Goal: Task Accomplishment & Management: Use online tool/utility

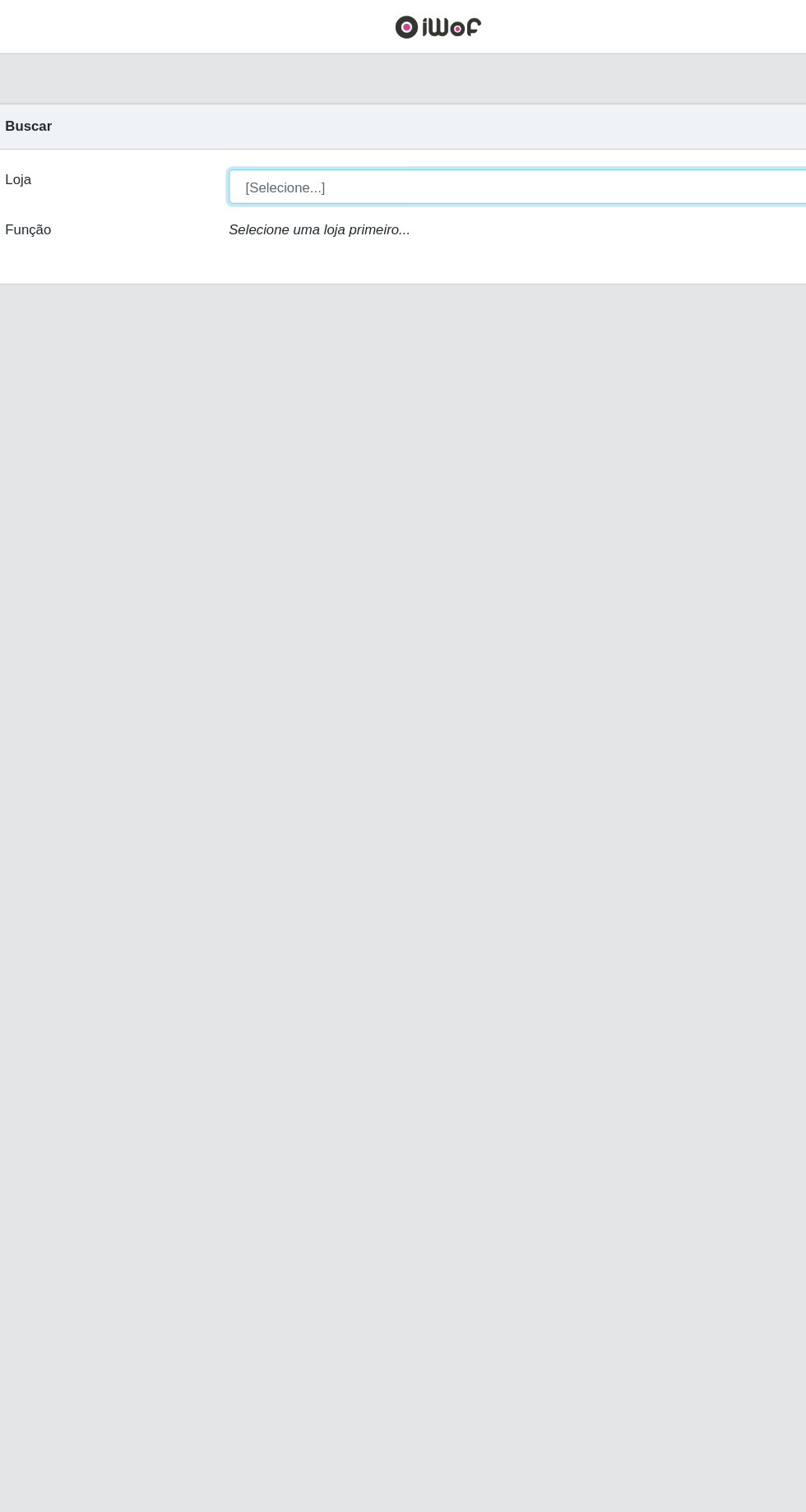
click at [536, 155] on select "[Selecione...] [GEOGRAPHIC_DATA] - [GEOGRAPHIC_DATA] - [GEOGRAPHIC_DATA] - [GEO…" at bounding box center [496, 156] width 536 height 29
select select "508"
click at [228, 142] on select "[Selecione...] [GEOGRAPHIC_DATA] - [GEOGRAPHIC_DATA] - [GEOGRAPHIC_DATA] - [GEO…" at bounding box center [496, 156] width 536 height 29
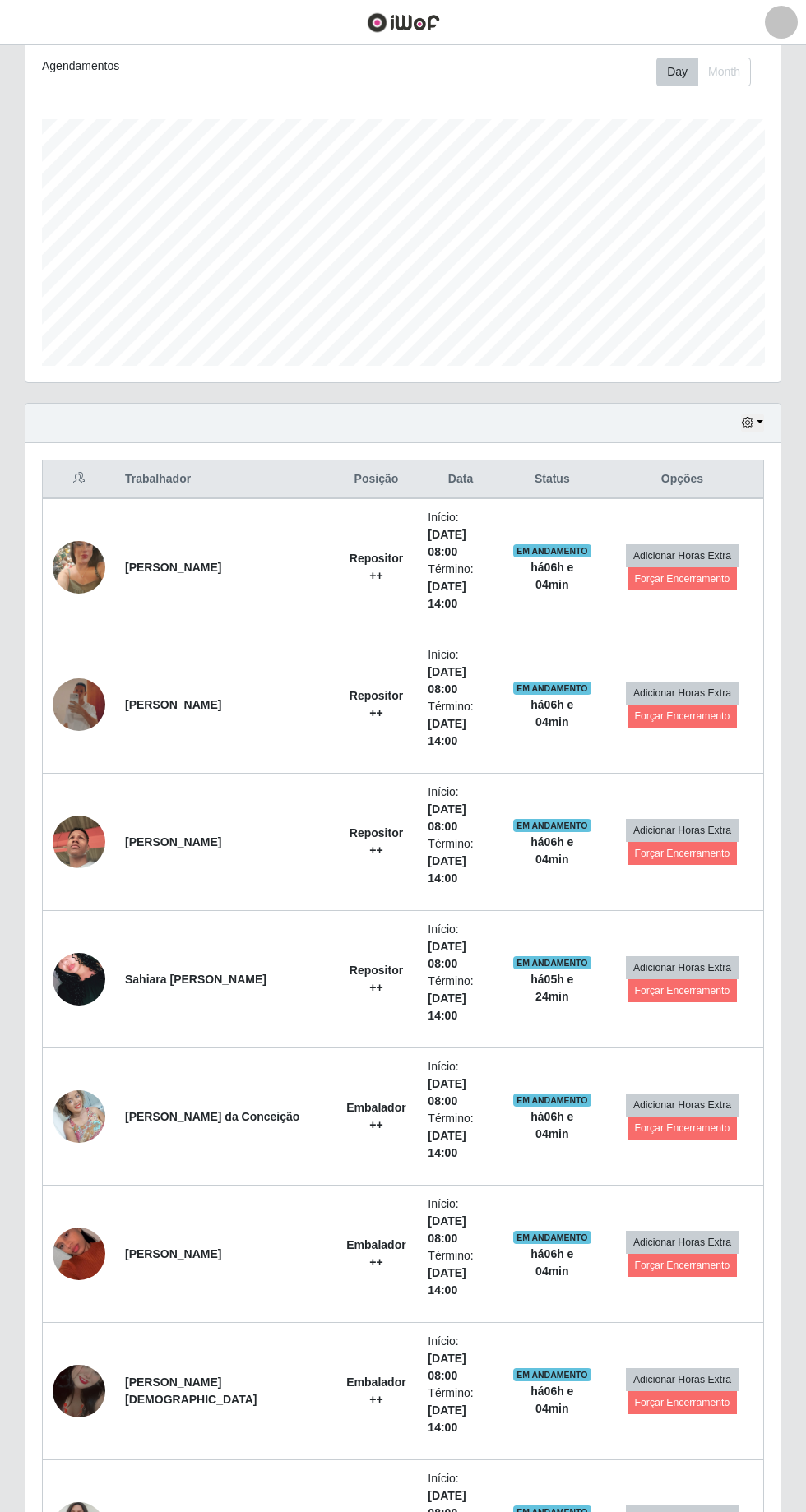
scroll to position [225, 0]
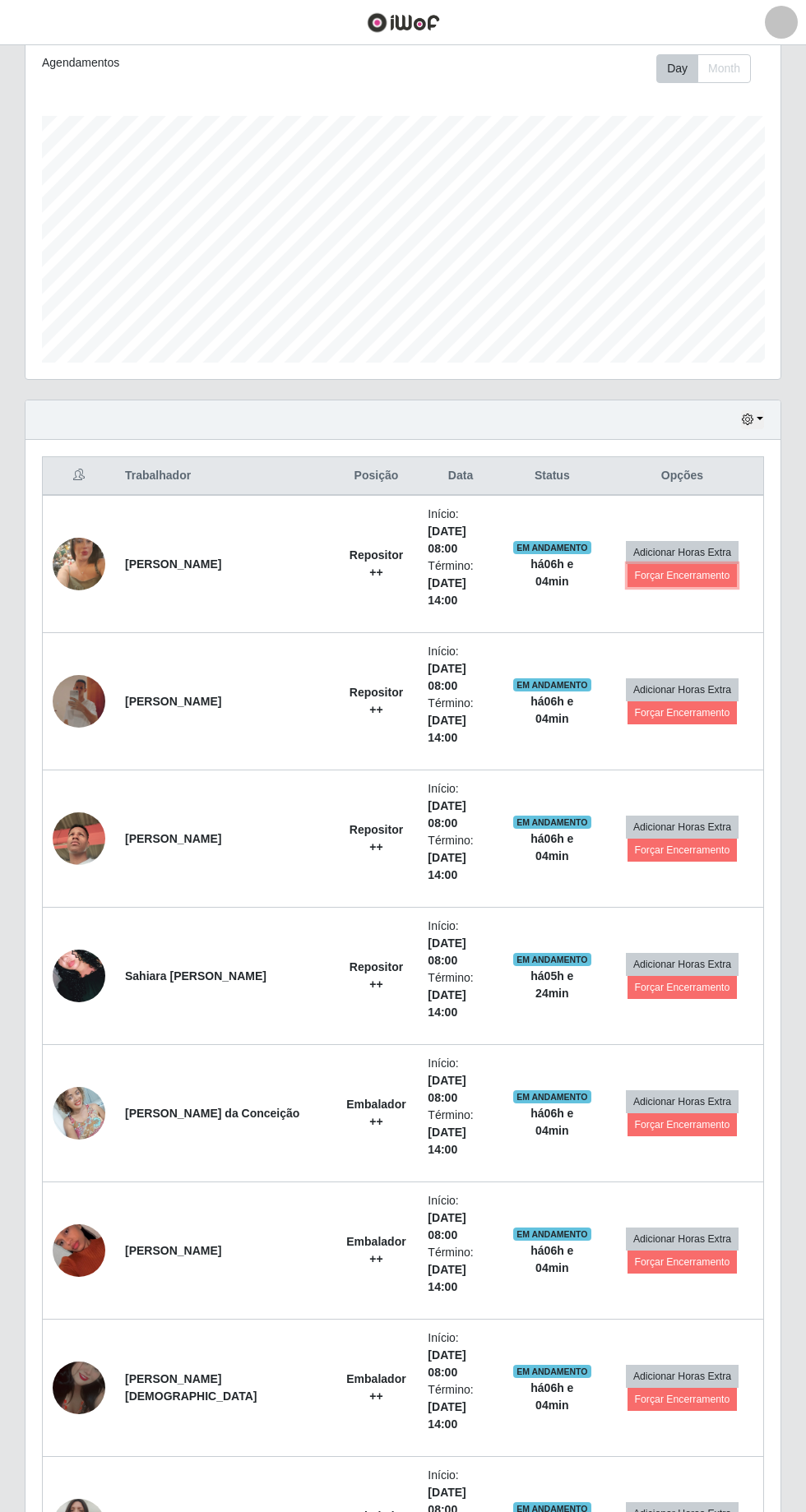
click at [699, 565] on button "Forçar Encerramento" at bounding box center [683, 576] width 110 height 23
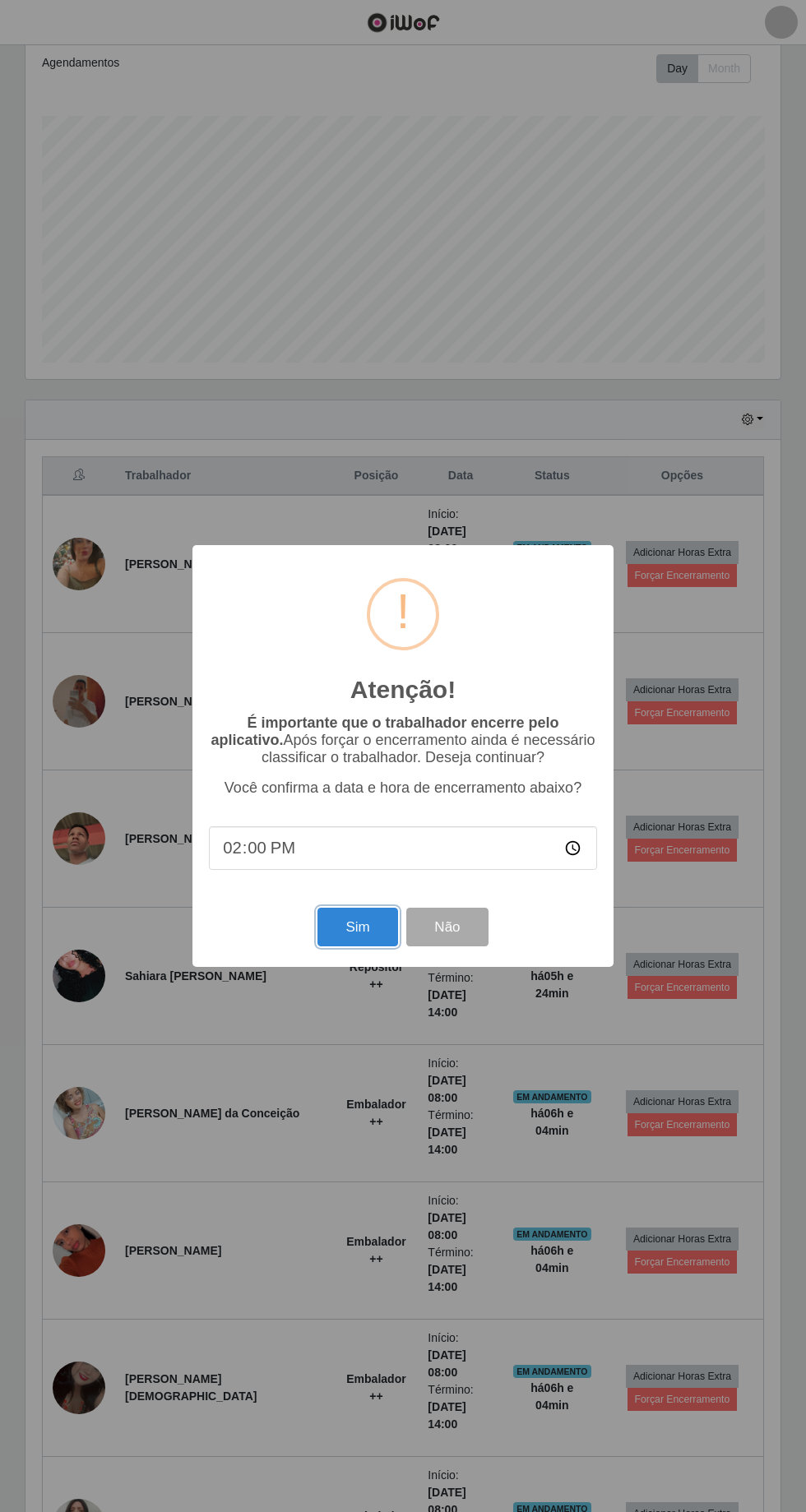
click at [358, 928] on button "Sim" at bounding box center [358, 927] width 80 height 39
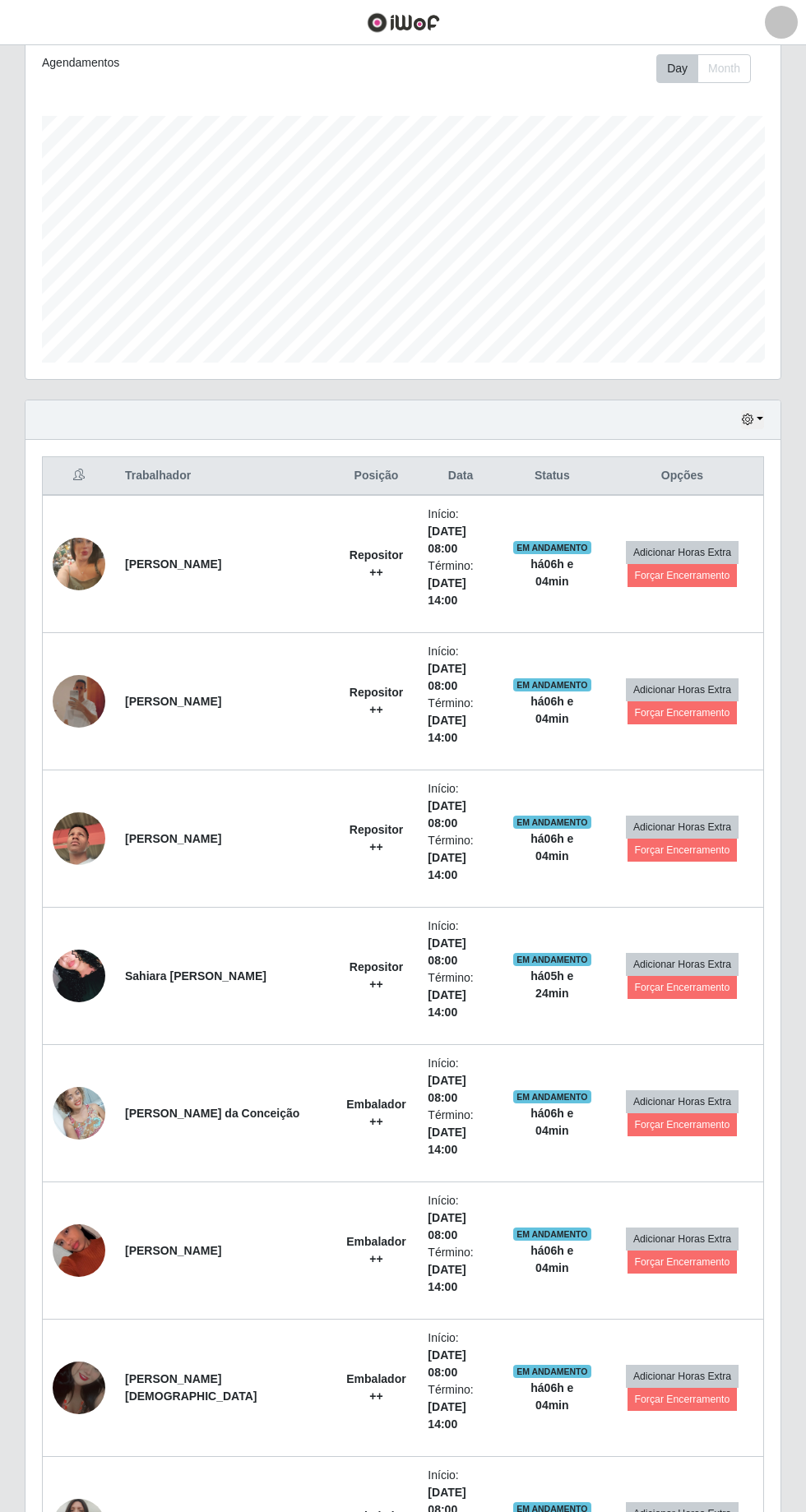
scroll to position [109, 0]
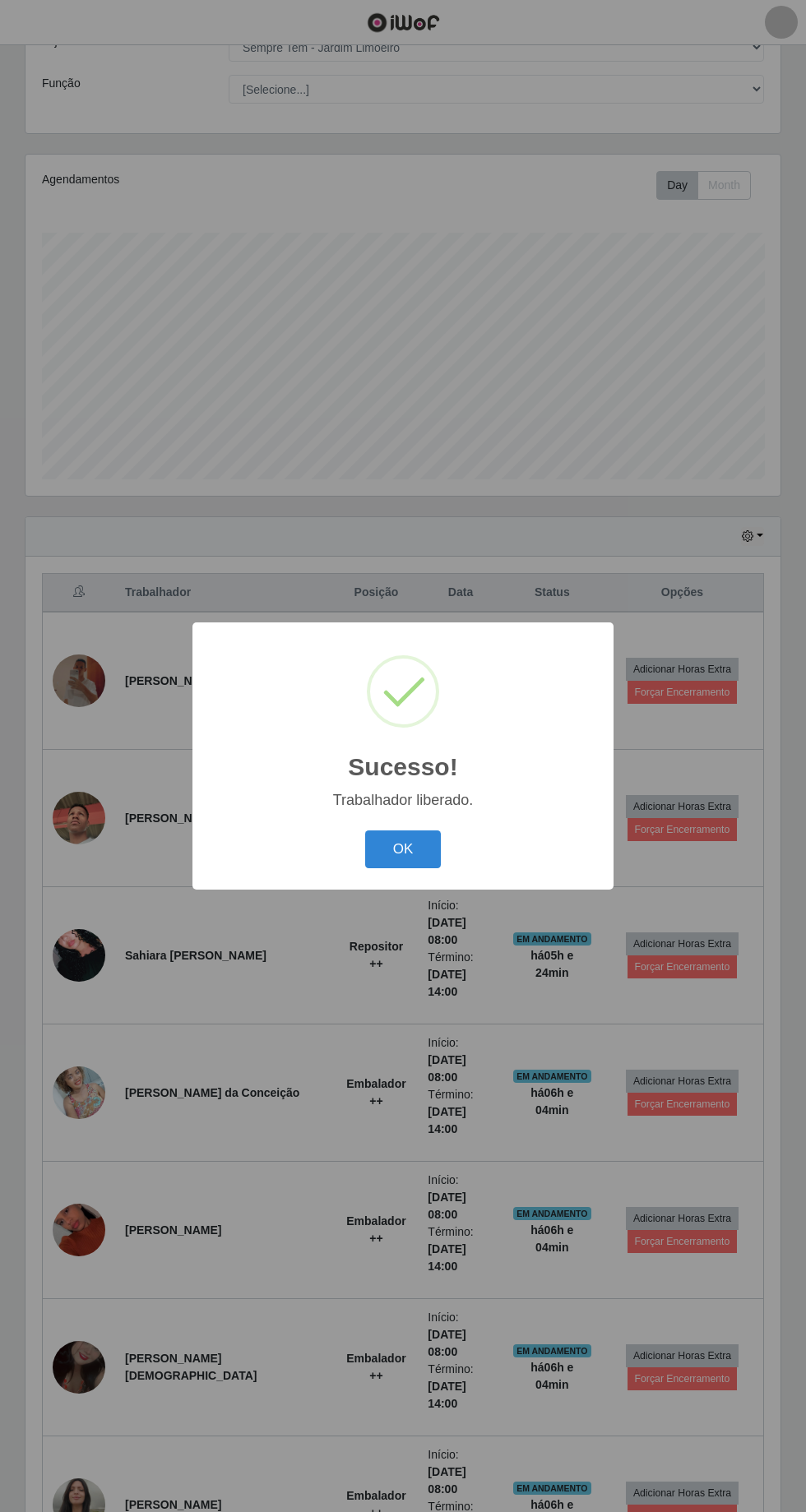
click at [408, 860] on button "OK" at bounding box center [403, 850] width 76 height 39
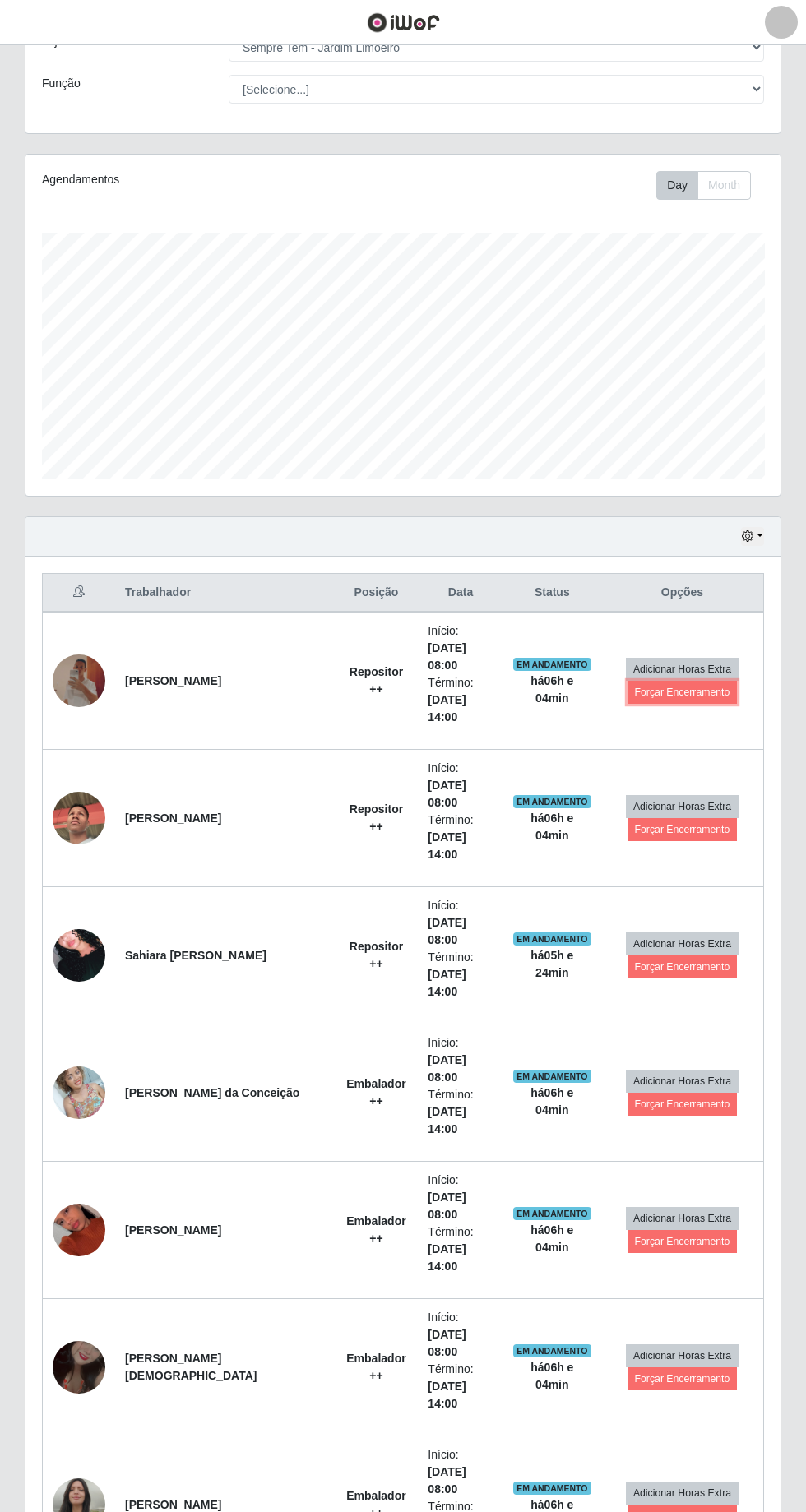
click at [685, 681] on button "Forçar Encerramento" at bounding box center [683, 692] width 110 height 23
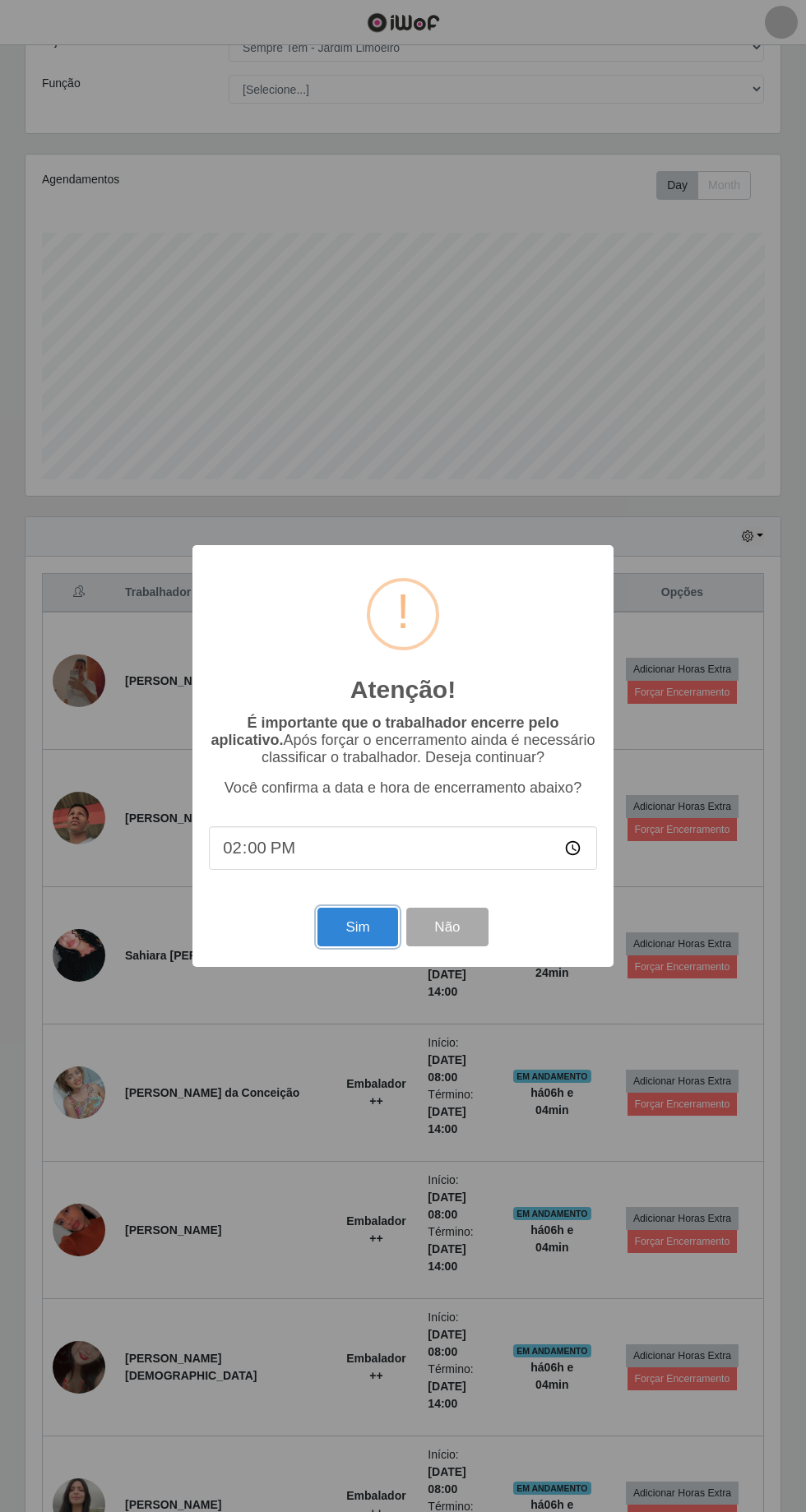
click at [360, 928] on button "Sim" at bounding box center [358, 927] width 80 height 39
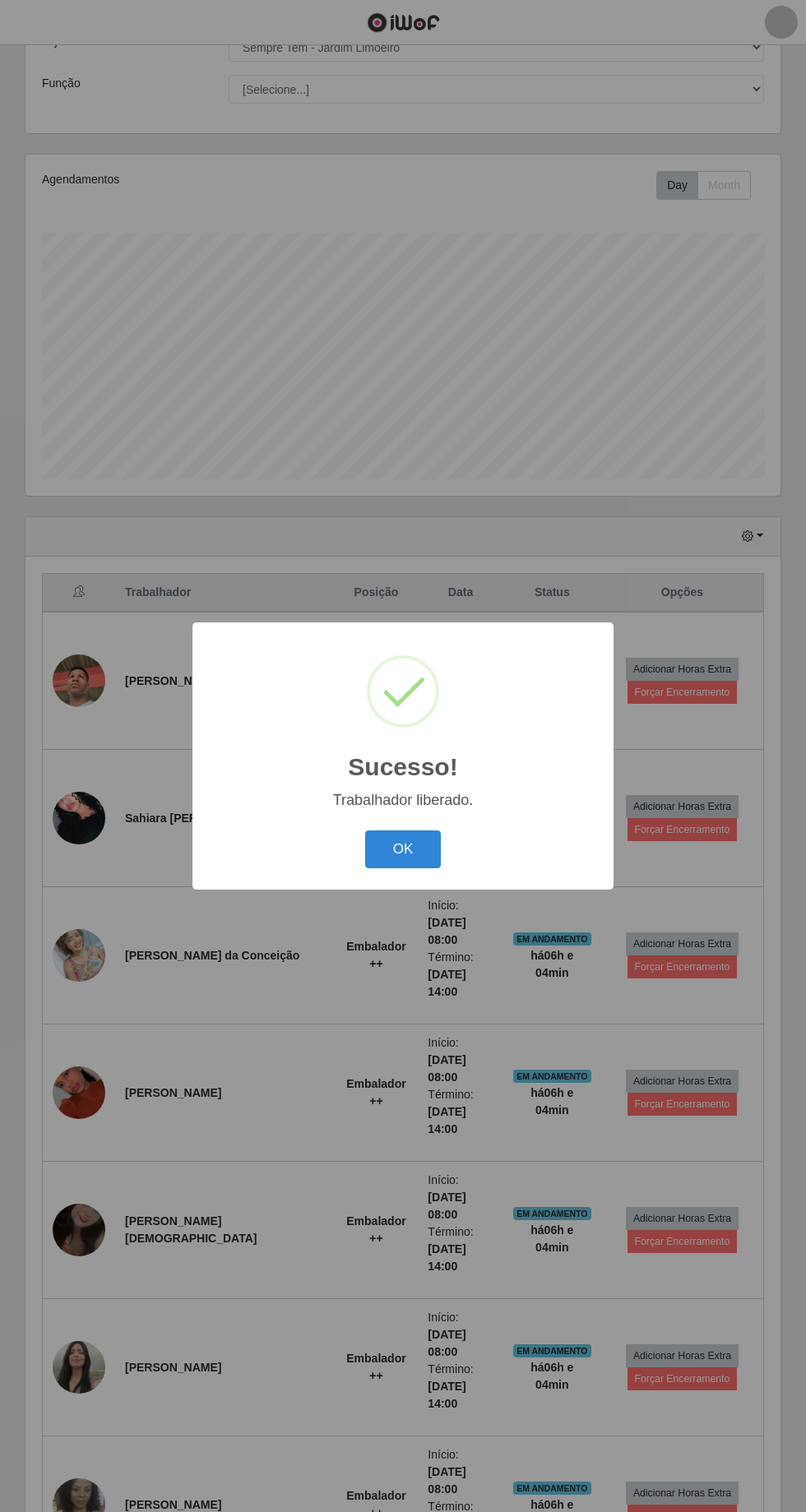
click at [422, 854] on button "OK" at bounding box center [403, 850] width 76 height 39
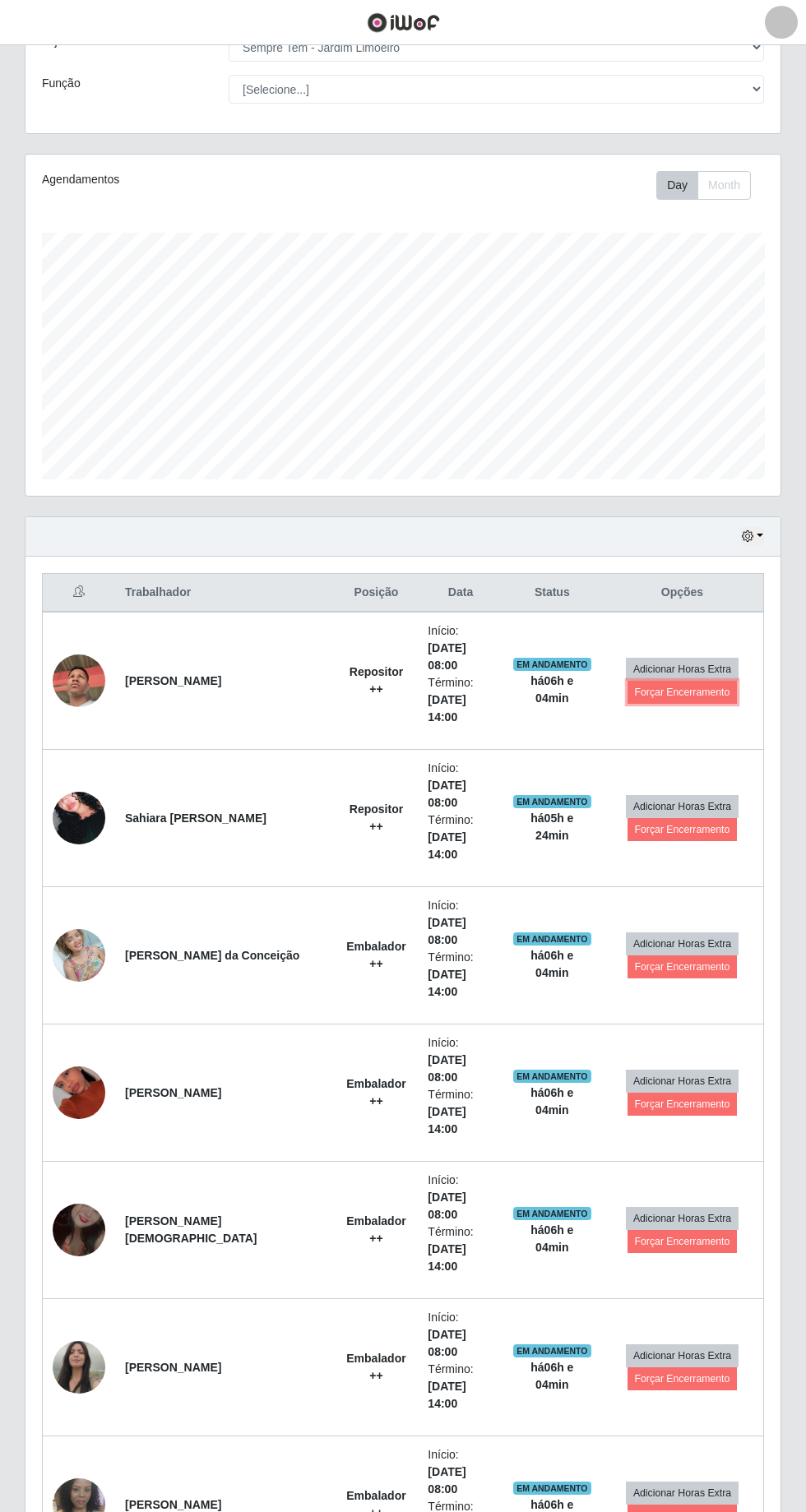
click at [669, 681] on button "Forçar Encerramento" at bounding box center [683, 692] width 110 height 23
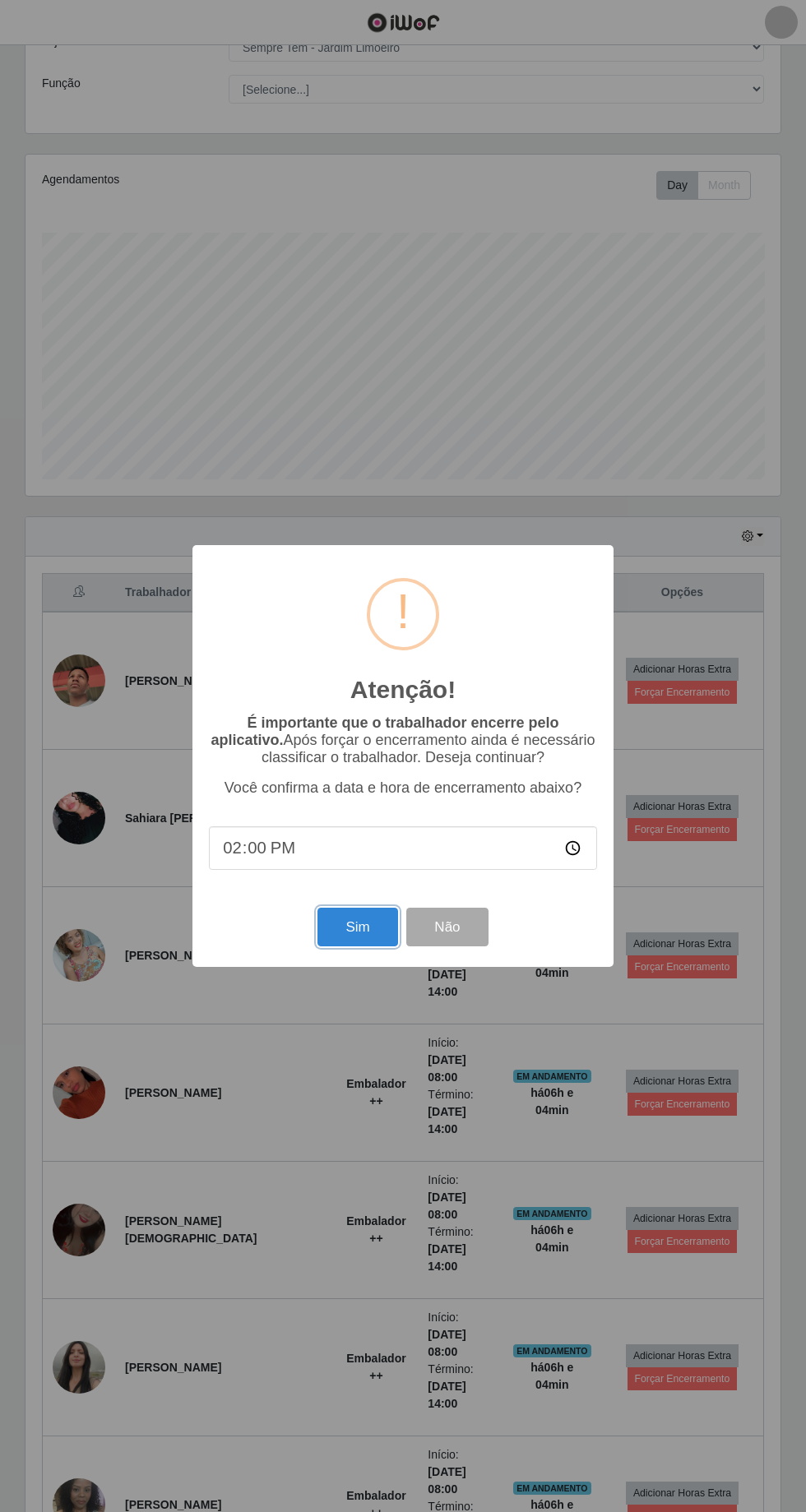
click at [380, 908] on button "Sim" at bounding box center [358, 927] width 80 height 39
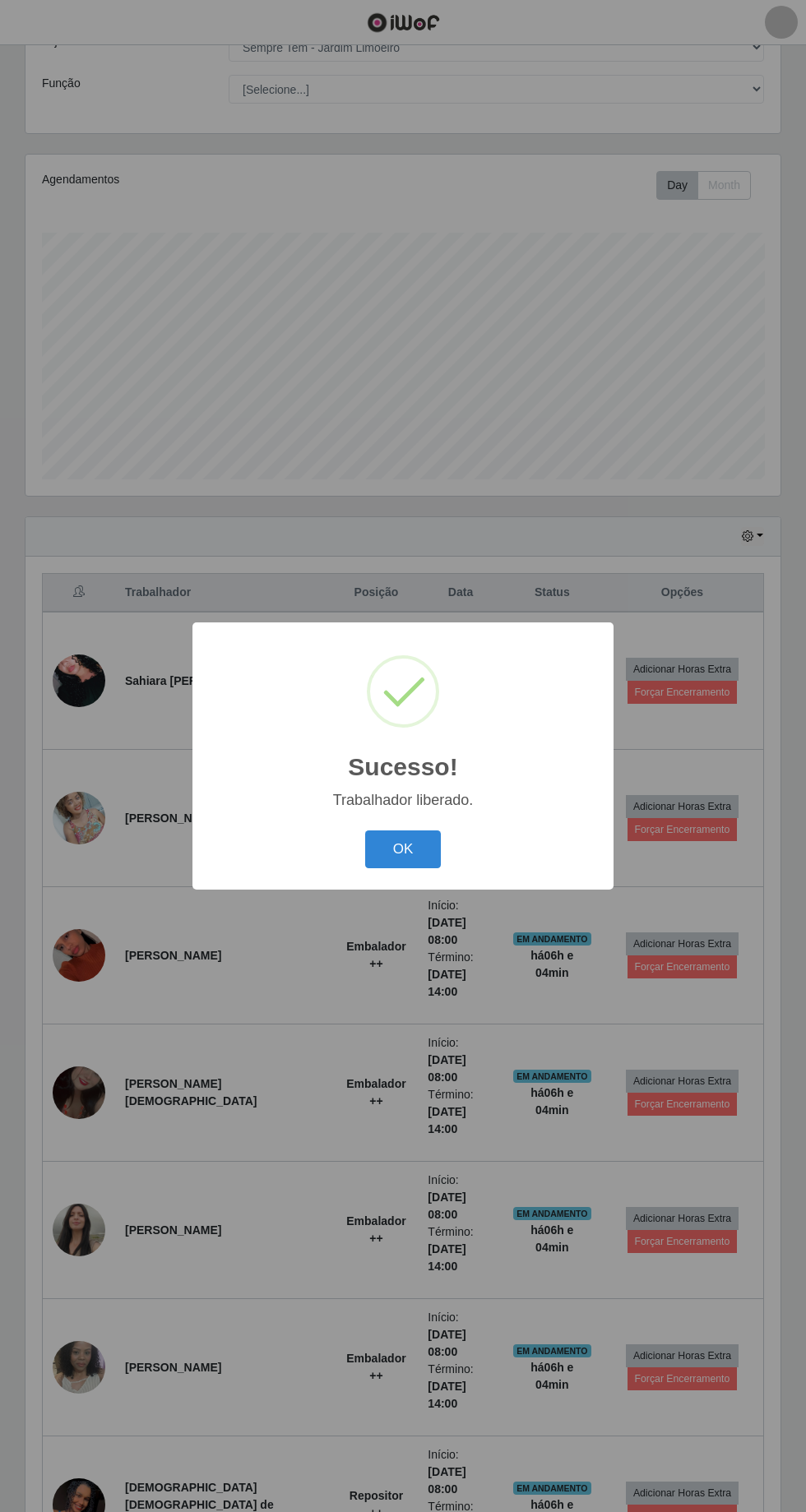
click at [428, 860] on button "OK" at bounding box center [403, 850] width 76 height 39
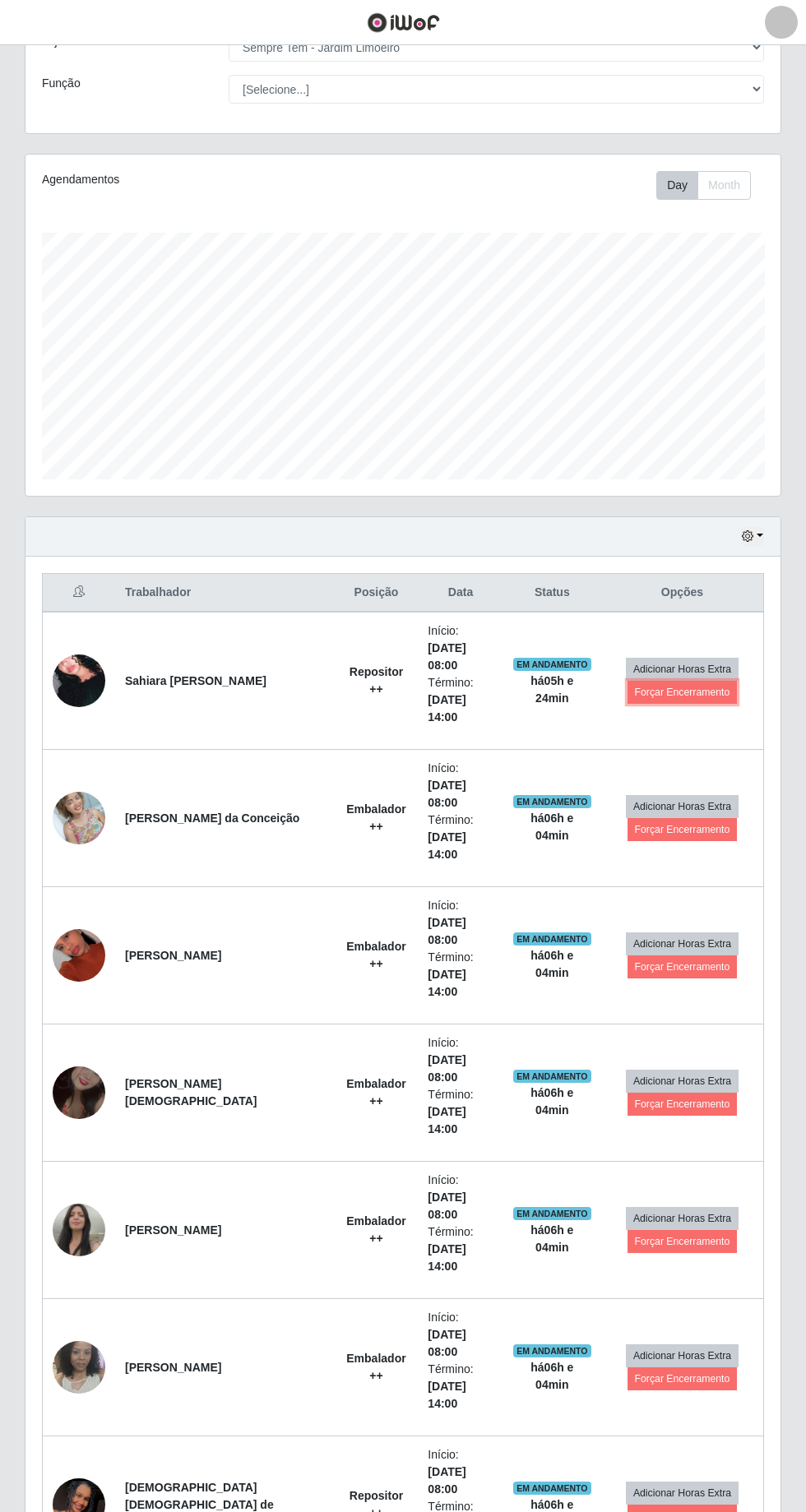
click at [689, 681] on button "Forçar Encerramento" at bounding box center [683, 692] width 110 height 23
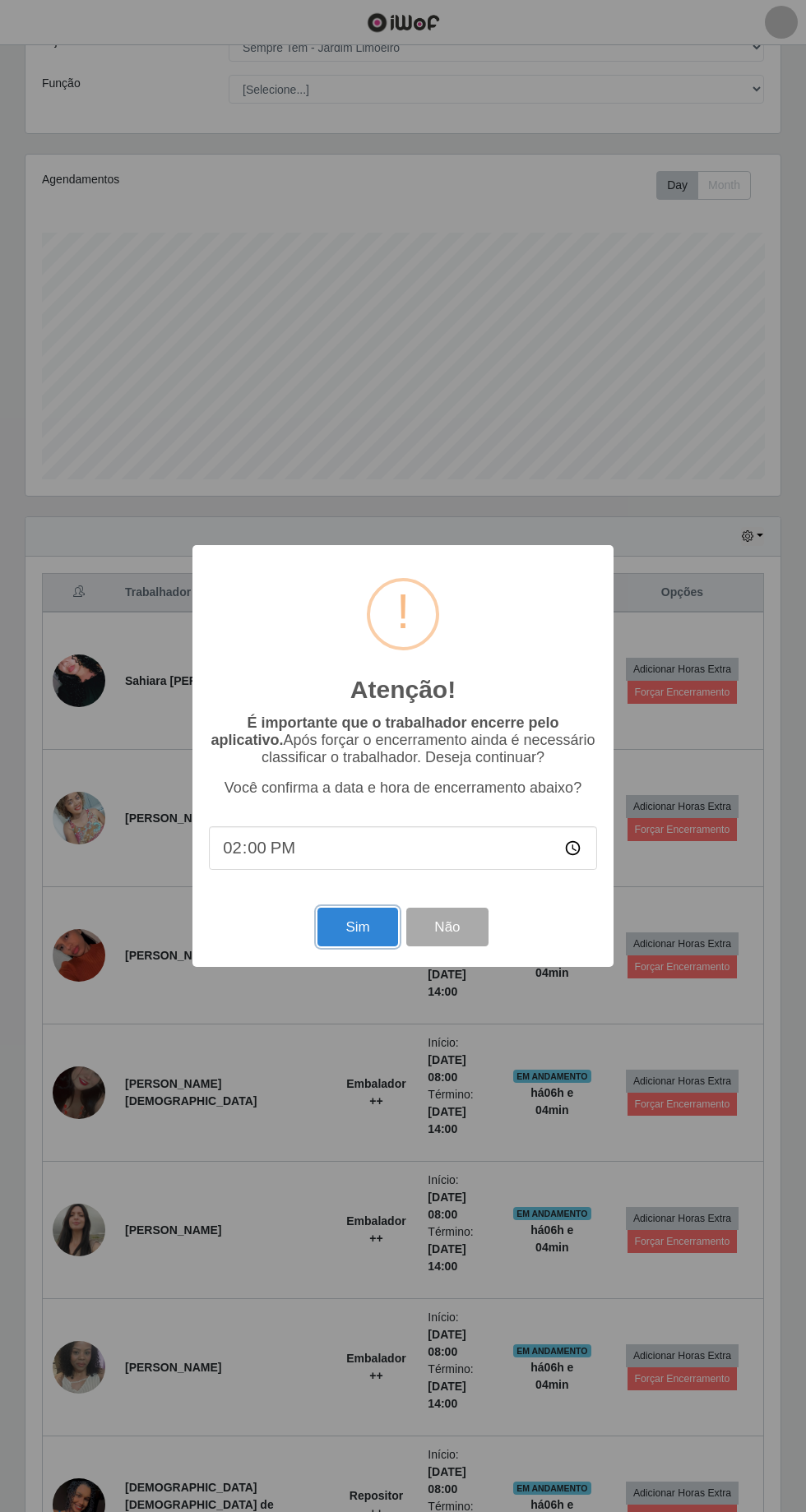
click at [367, 934] on button "Sim" at bounding box center [358, 927] width 80 height 39
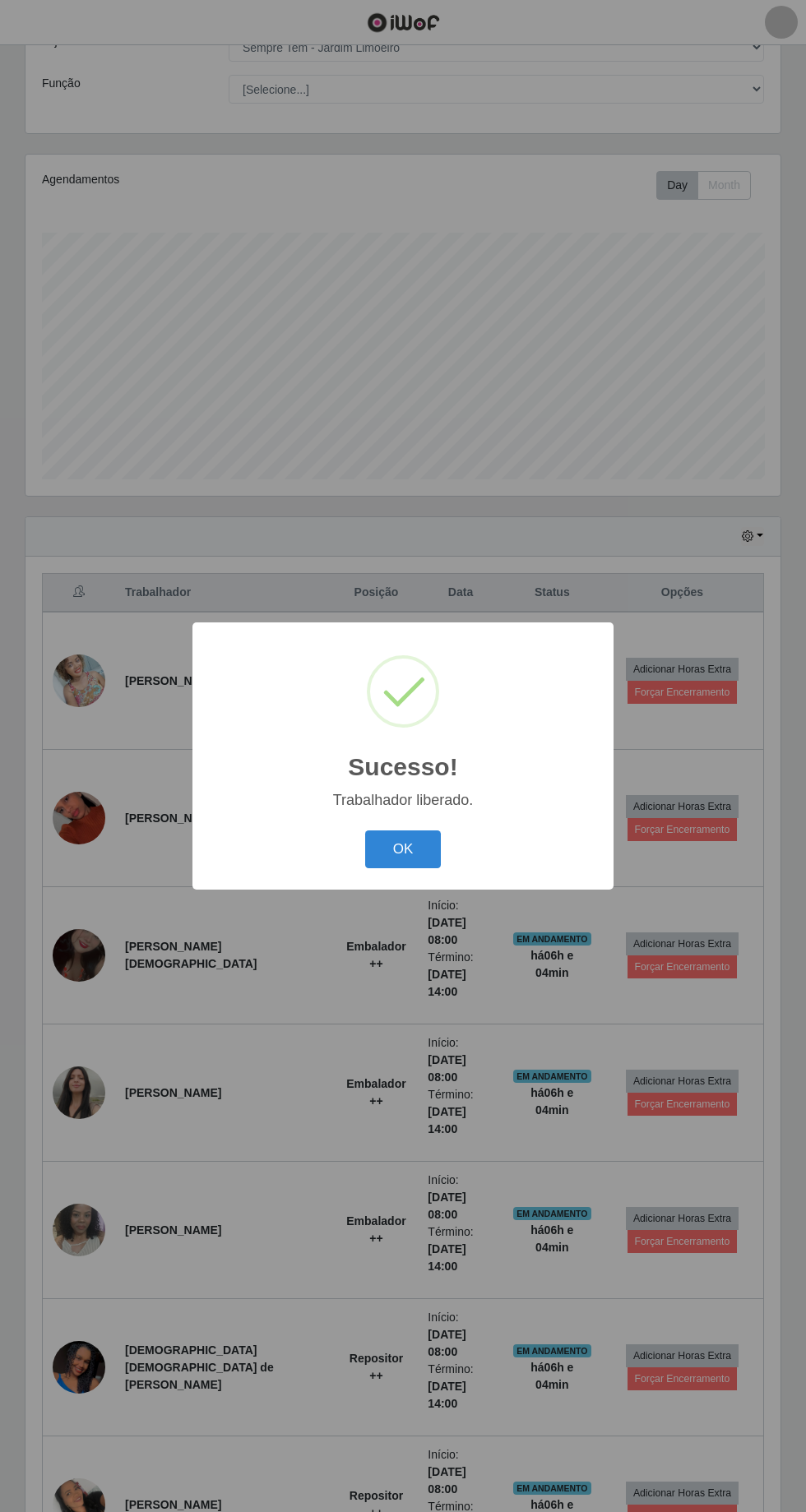
click at [428, 851] on button "OK" at bounding box center [403, 850] width 76 height 39
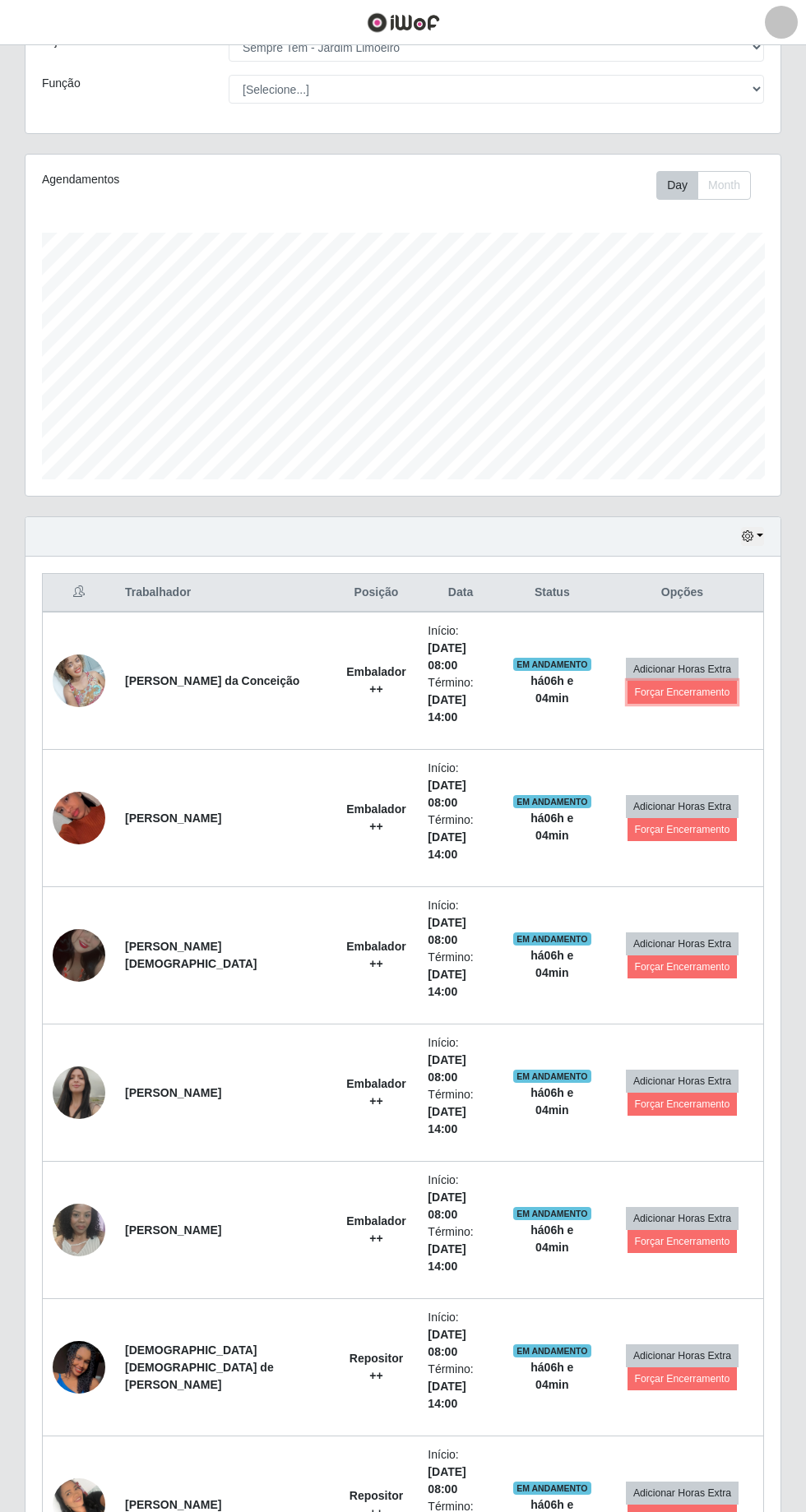
click at [692, 681] on button "Forçar Encerramento" at bounding box center [683, 692] width 110 height 23
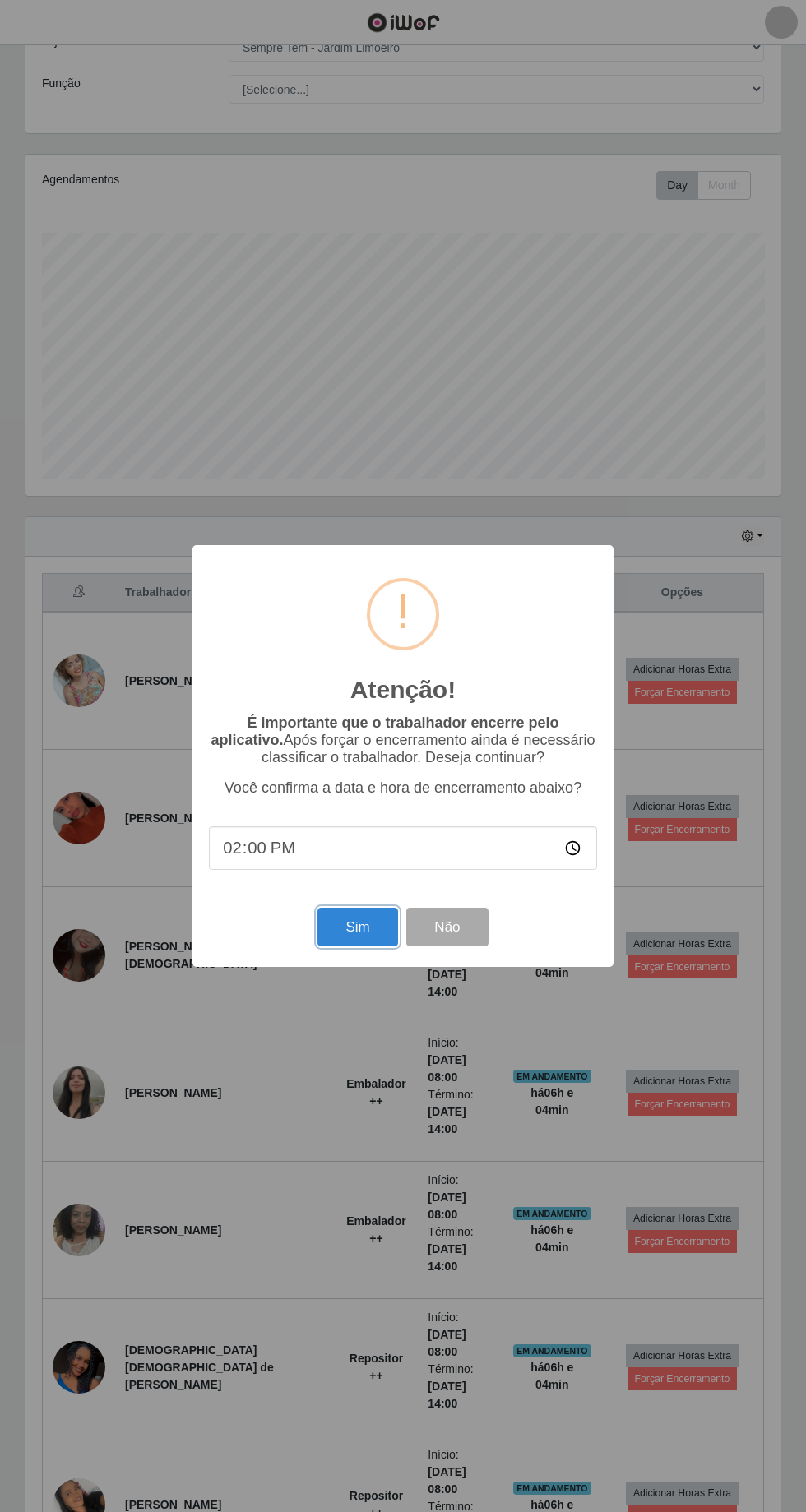
click at [392, 929] on button "Sim" at bounding box center [358, 927] width 80 height 39
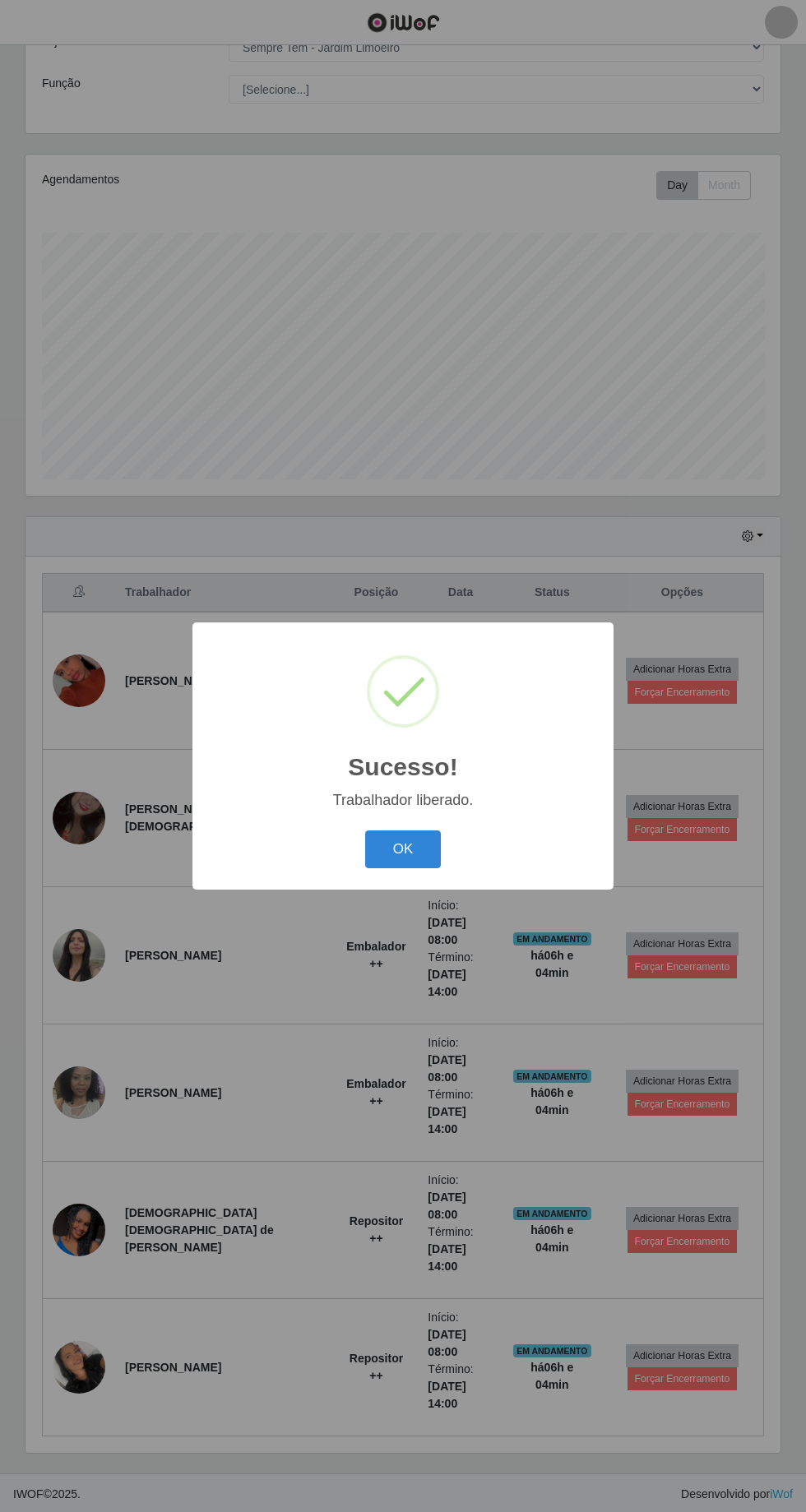
click at [431, 846] on button "OK" at bounding box center [403, 850] width 76 height 39
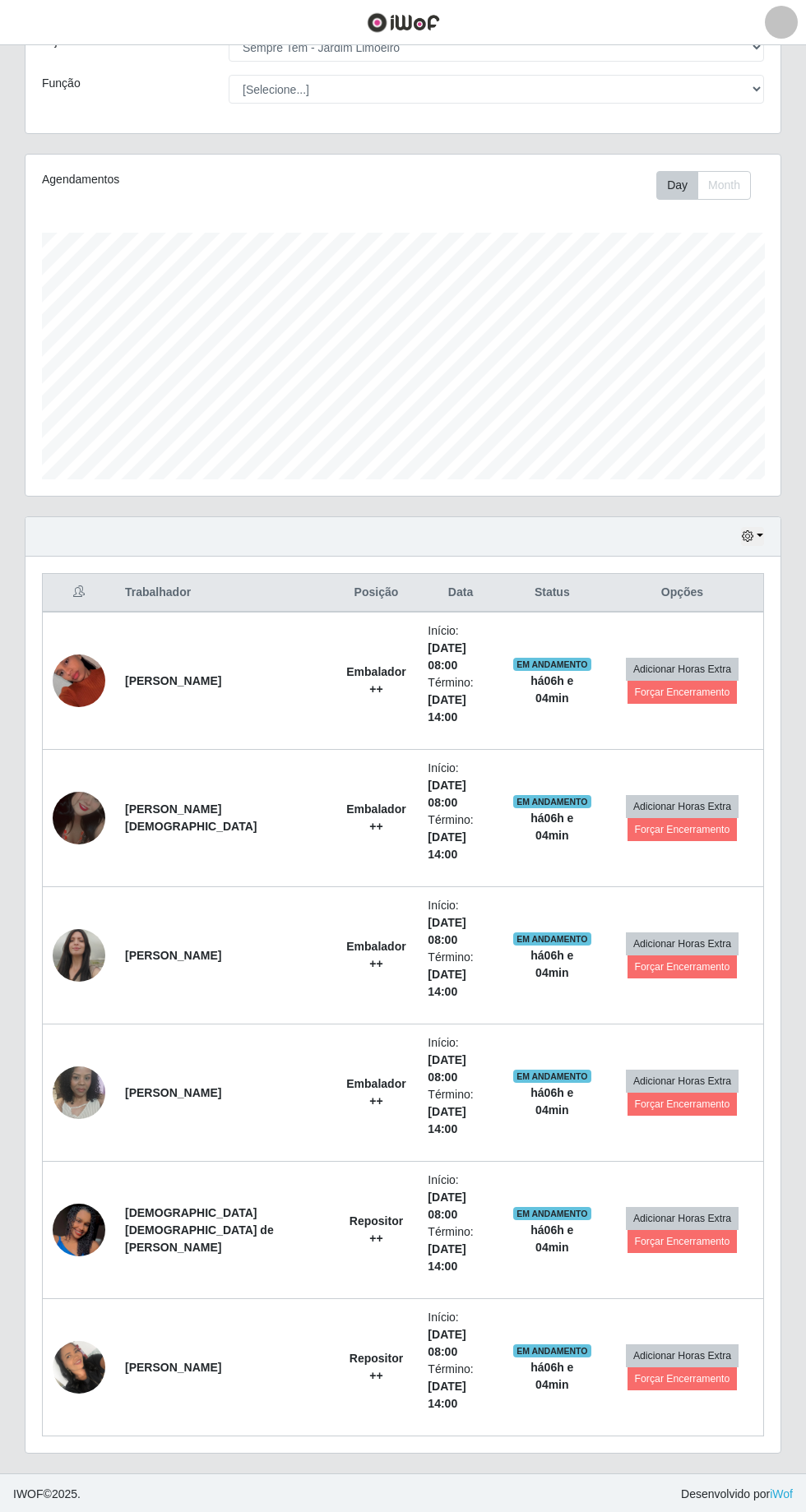
click at [679, 750] on td "Adicionar Horas Extra Forçar Encerramento" at bounding box center [683, 818] width 163 height 138
click at [679, 818] on button "Forçar Encerramento" at bounding box center [683, 829] width 110 height 23
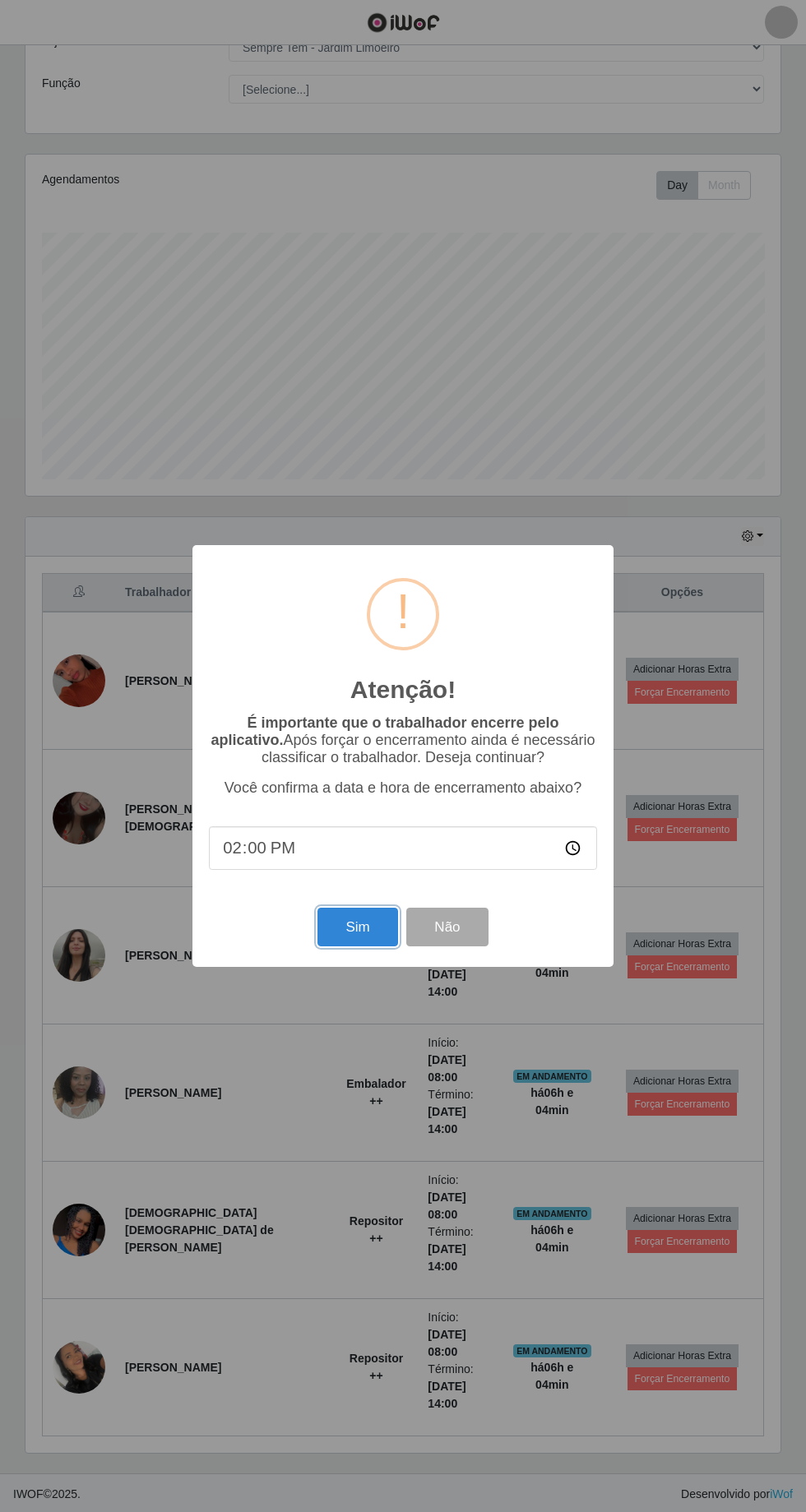
click at [357, 927] on button "Sim" at bounding box center [358, 927] width 80 height 39
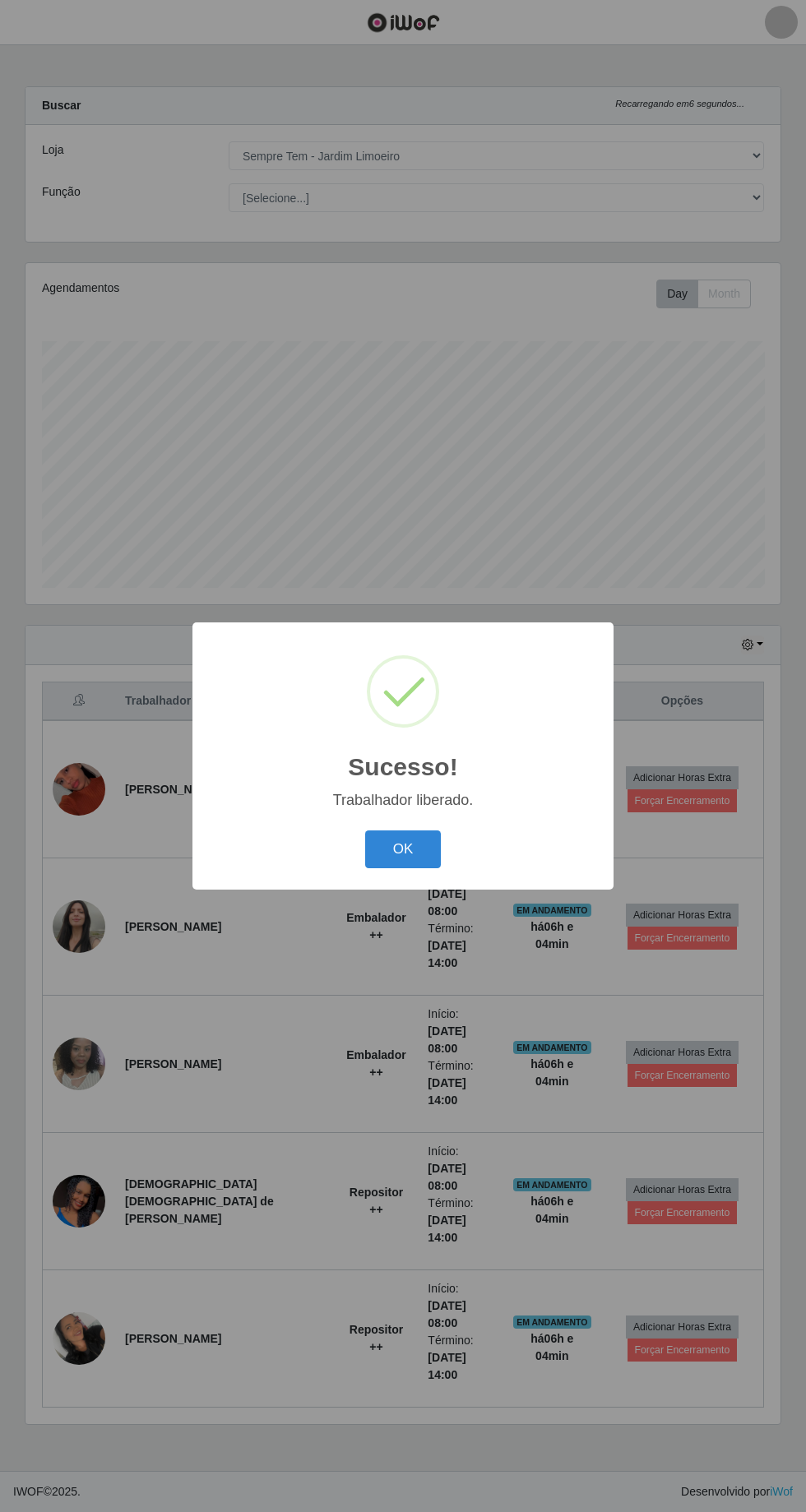
click at [426, 856] on button "OK" at bounding box center [403, 850] width 76 height 39
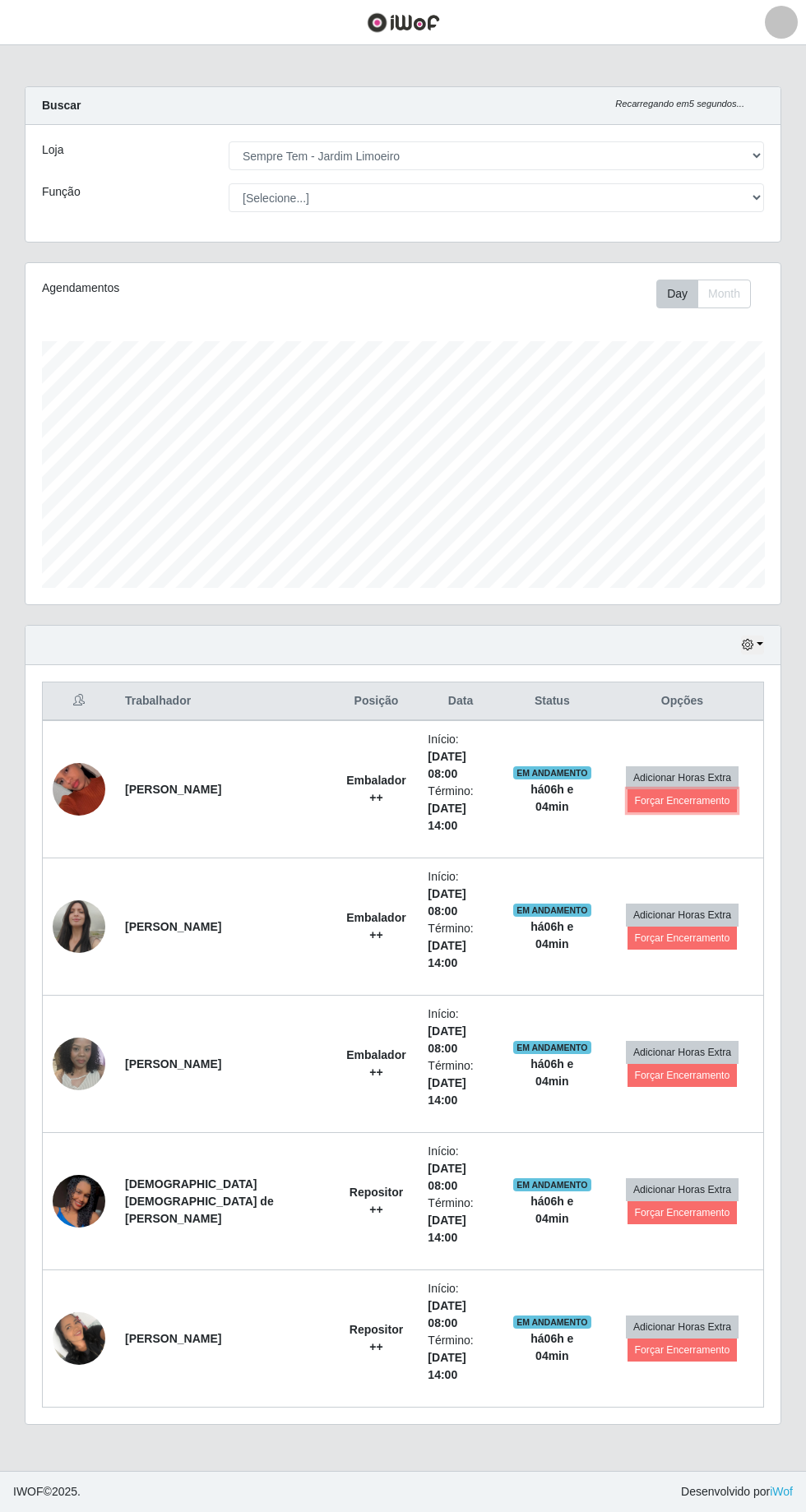
click at [697, 790] on button "Forçar Encerramento" at bounding box center [683, 801] width 110 height 23
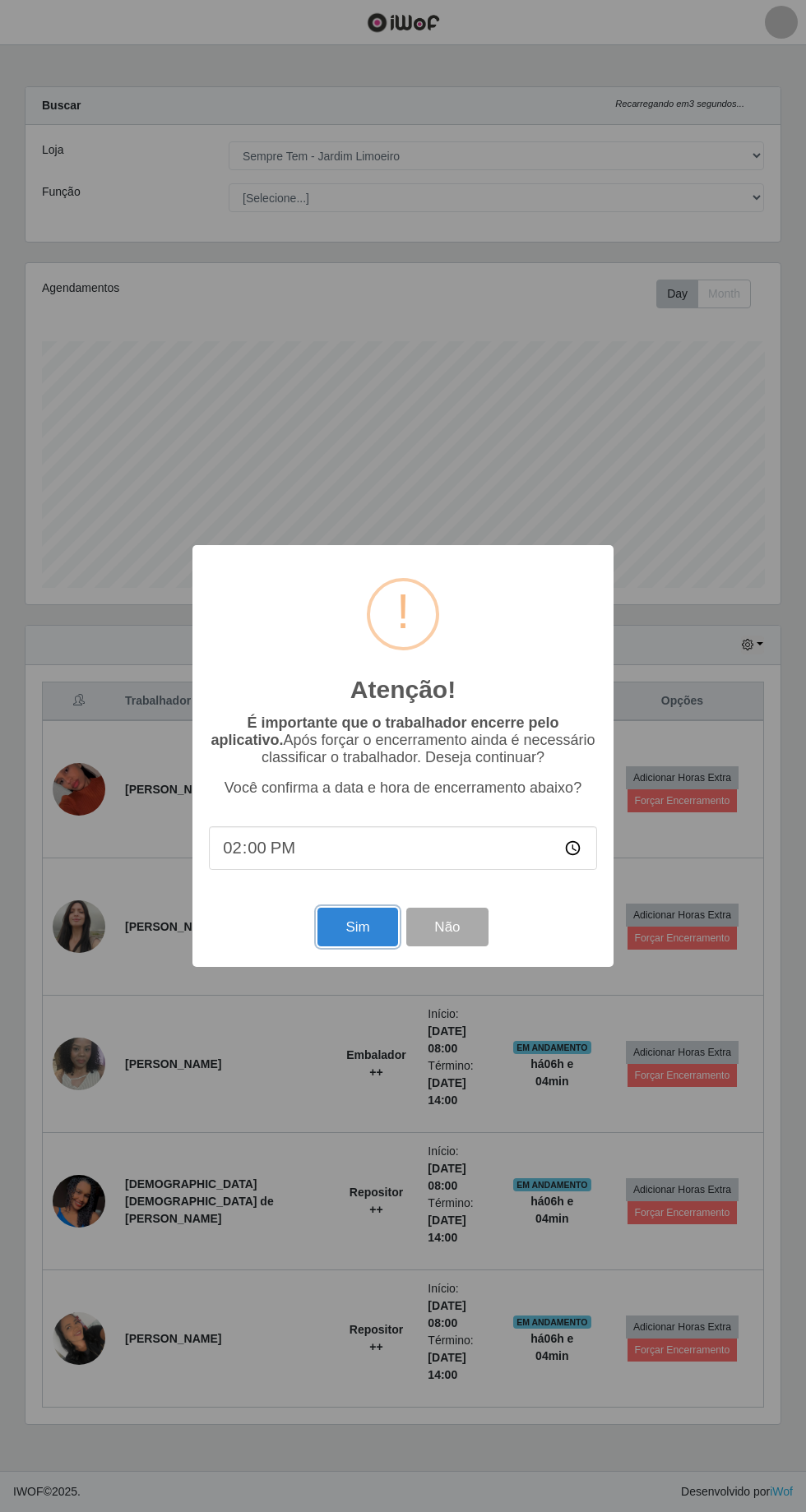
click at [337, 922] on button "Sim" at bounding box center [358, 927] width 80 height 39
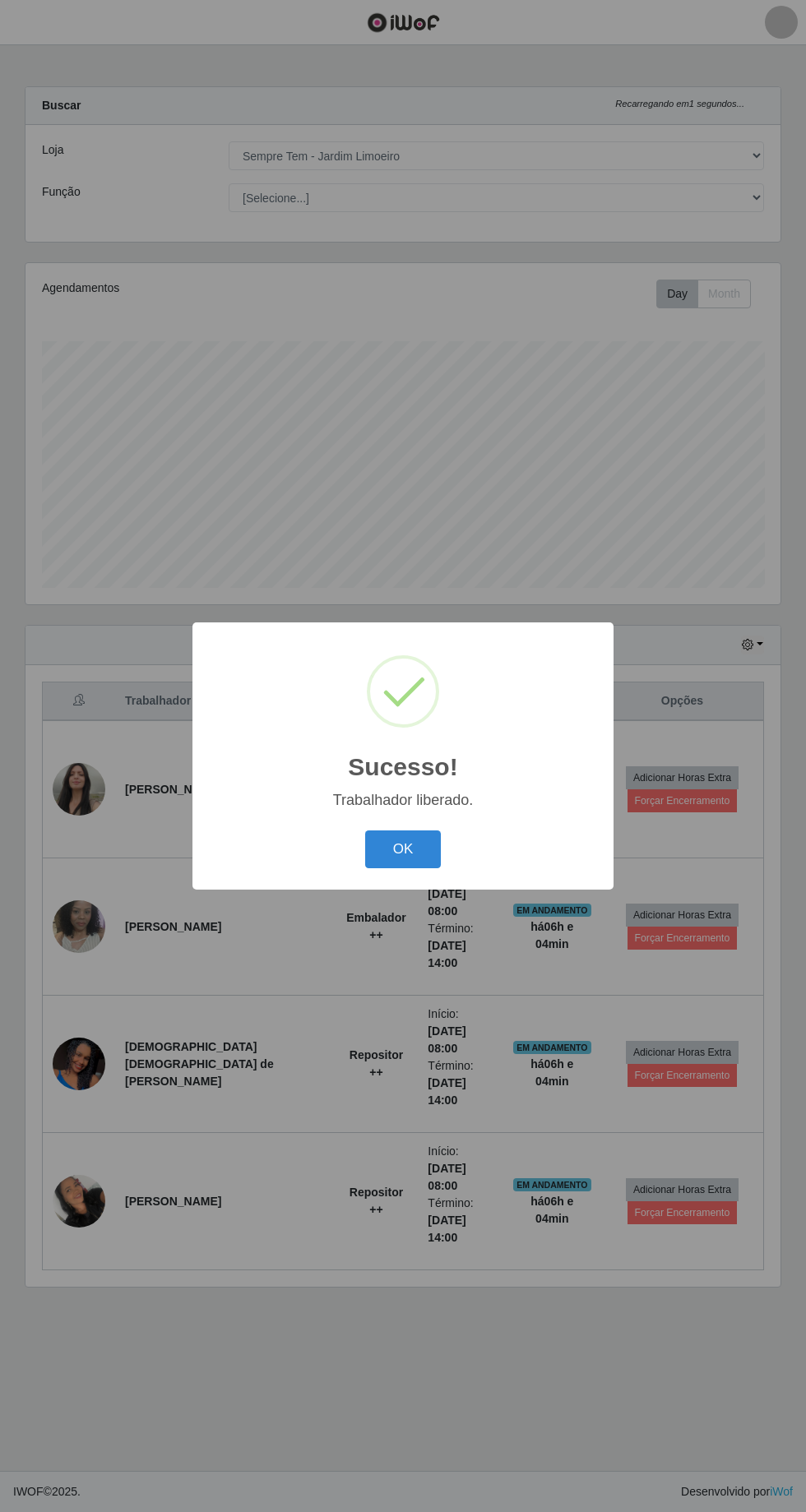
click at [401, 846] on button "OK" at bounding box center [403, 850] width 76 height 39
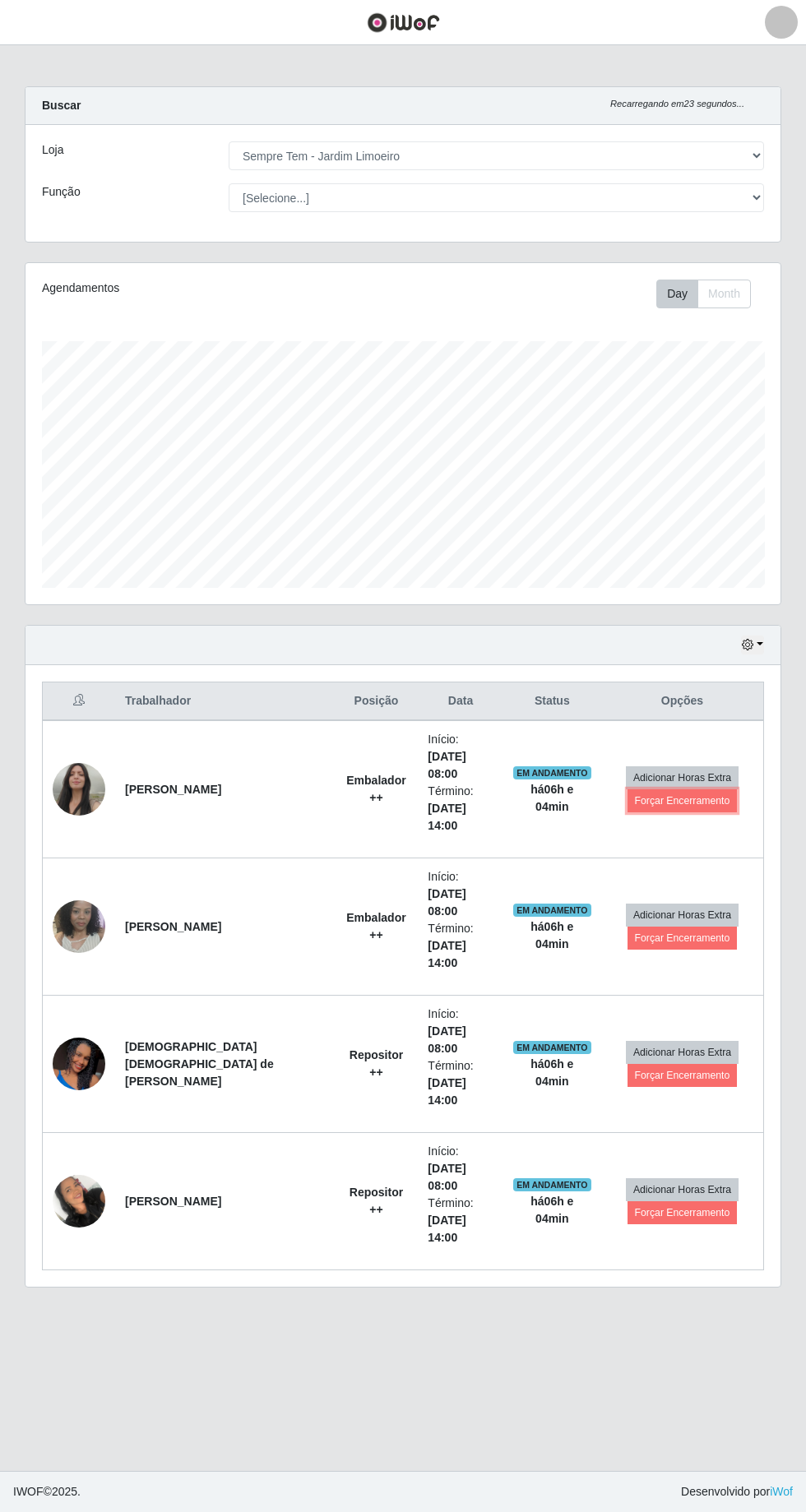
click at [636, 790] on button "Forçar Encerramento" at bounding box center [683, 801] width 110 height 23
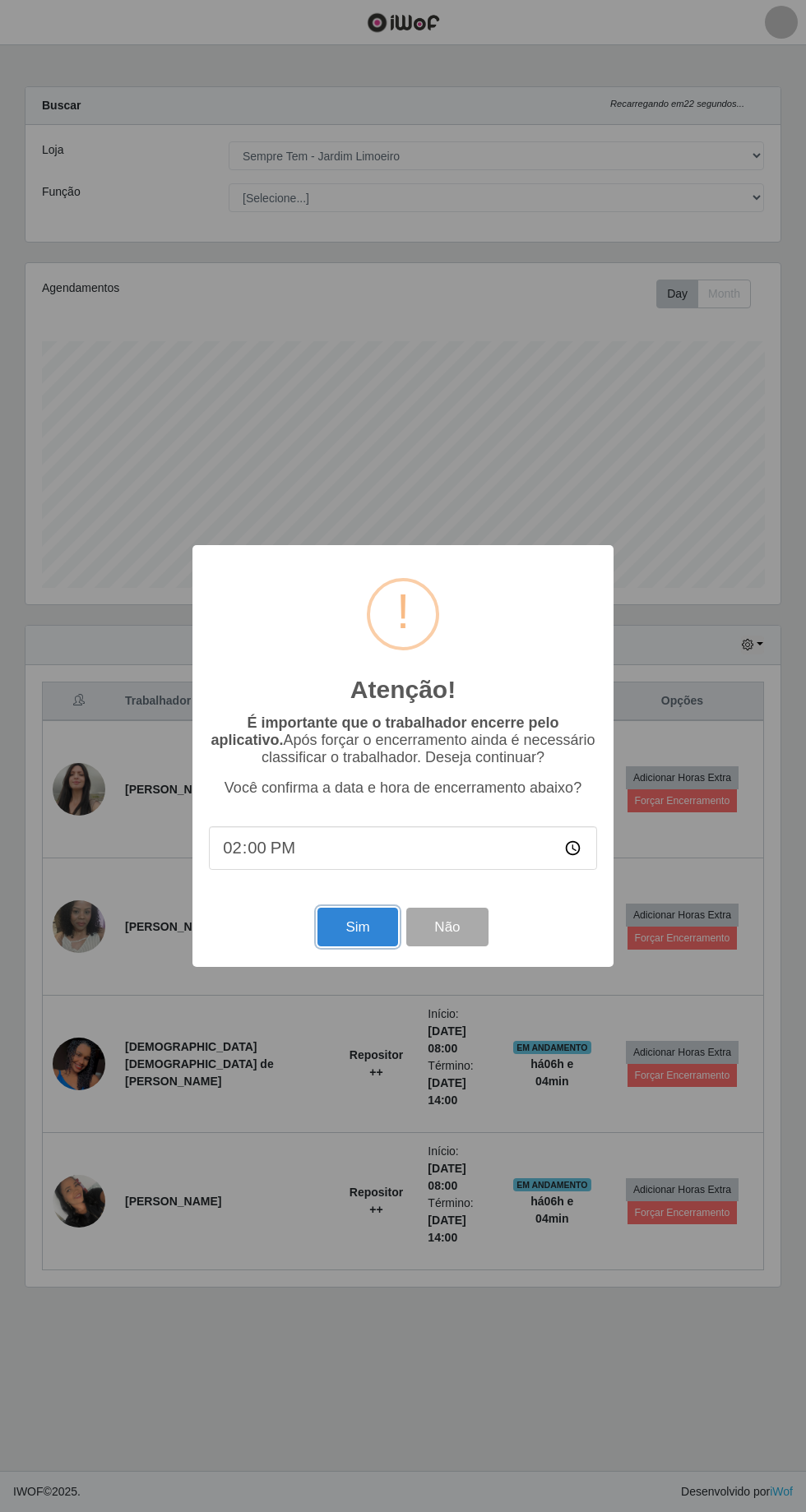
click at [342, 921] on button "Sim" at bounding box center [358, 927] width 80 height 39
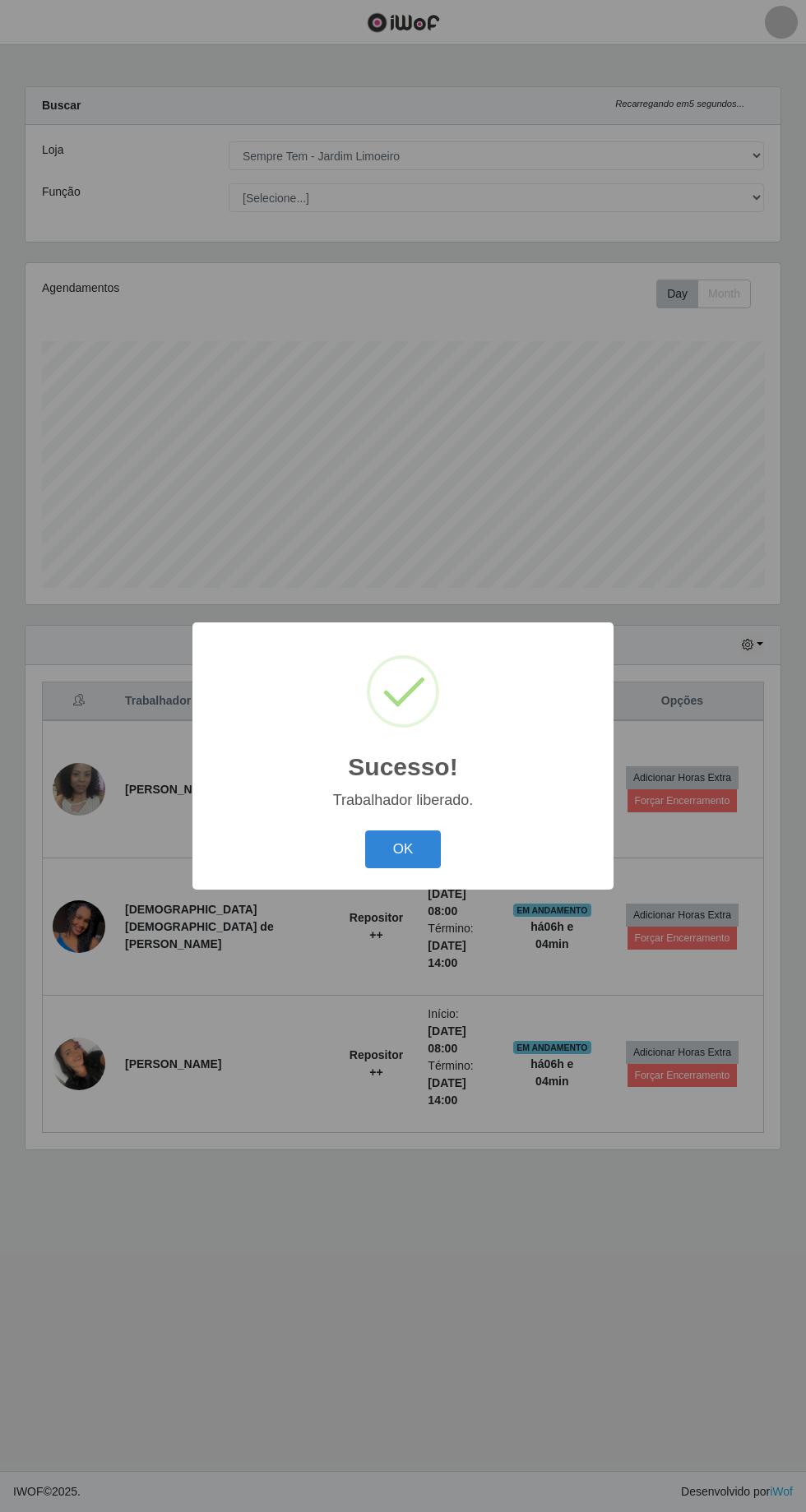
click at [431, 852] on button "OK" at bounding box center [403, 850] width 76 height 39
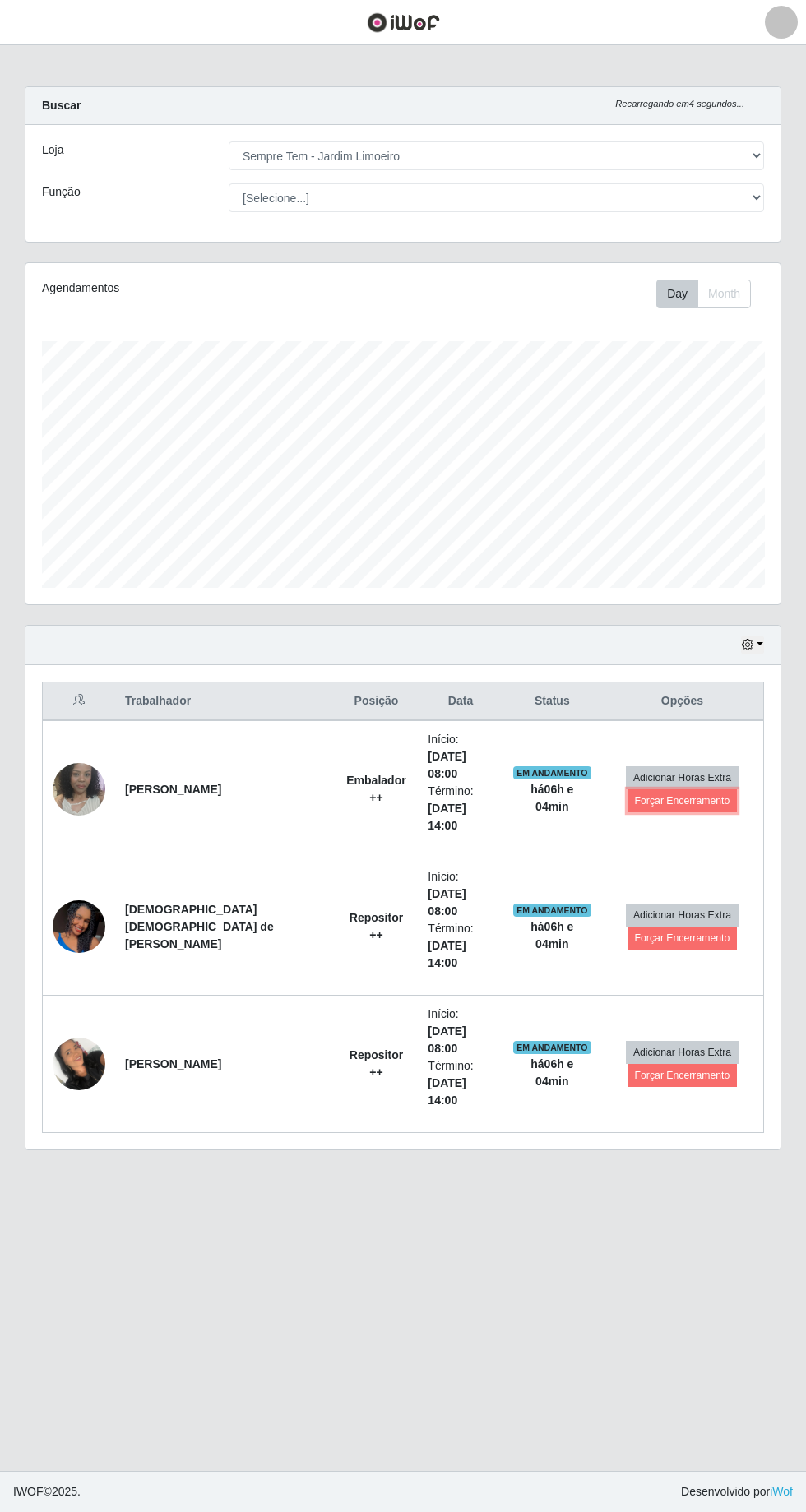
click at [666, 790] on button "Forçar Encerramento" at bounding box center [683, 801] width 110 height 23
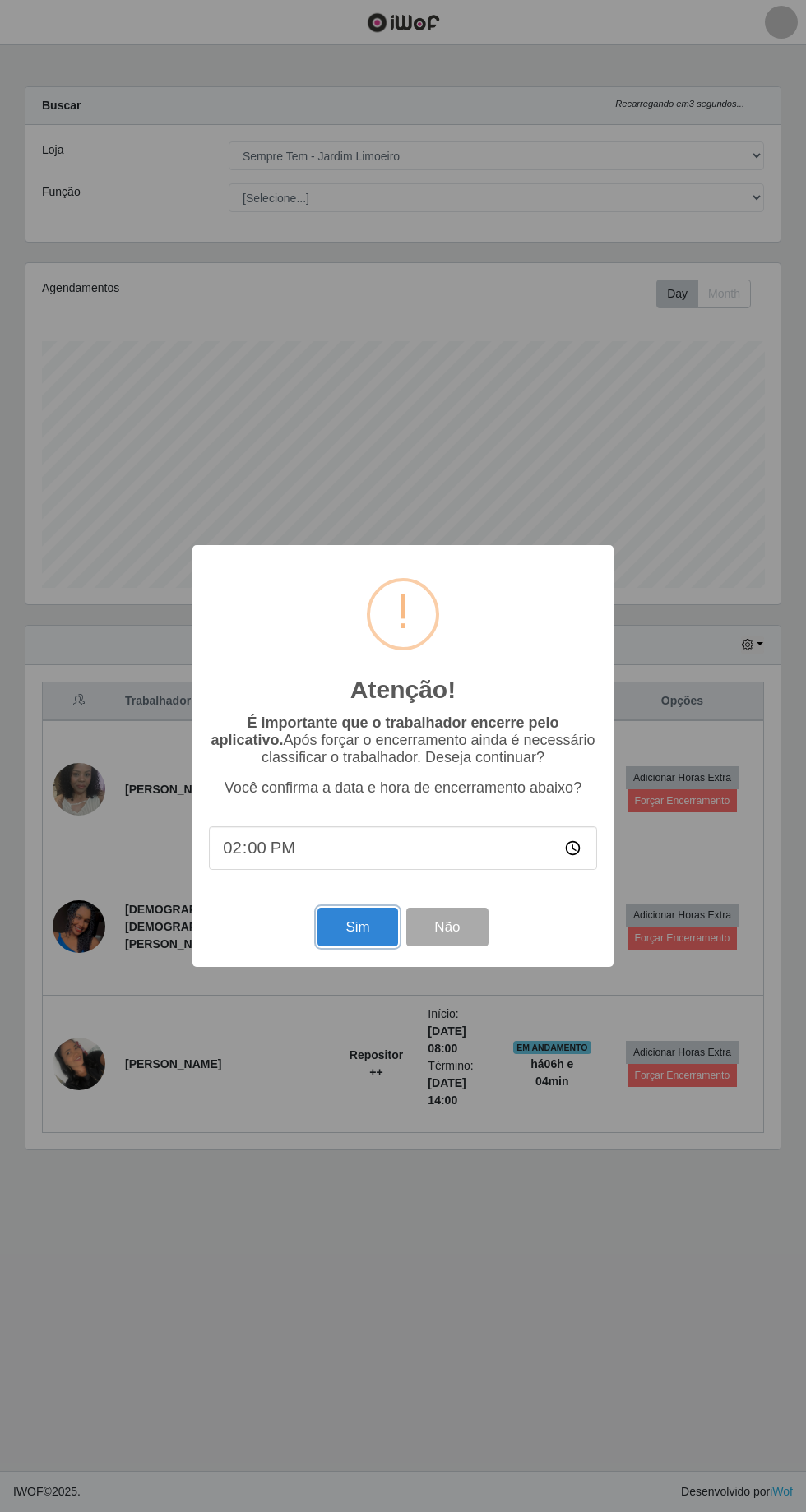
click at [358, 945] on button "Sim" at bounding box center [358, 927] width 80 height 39
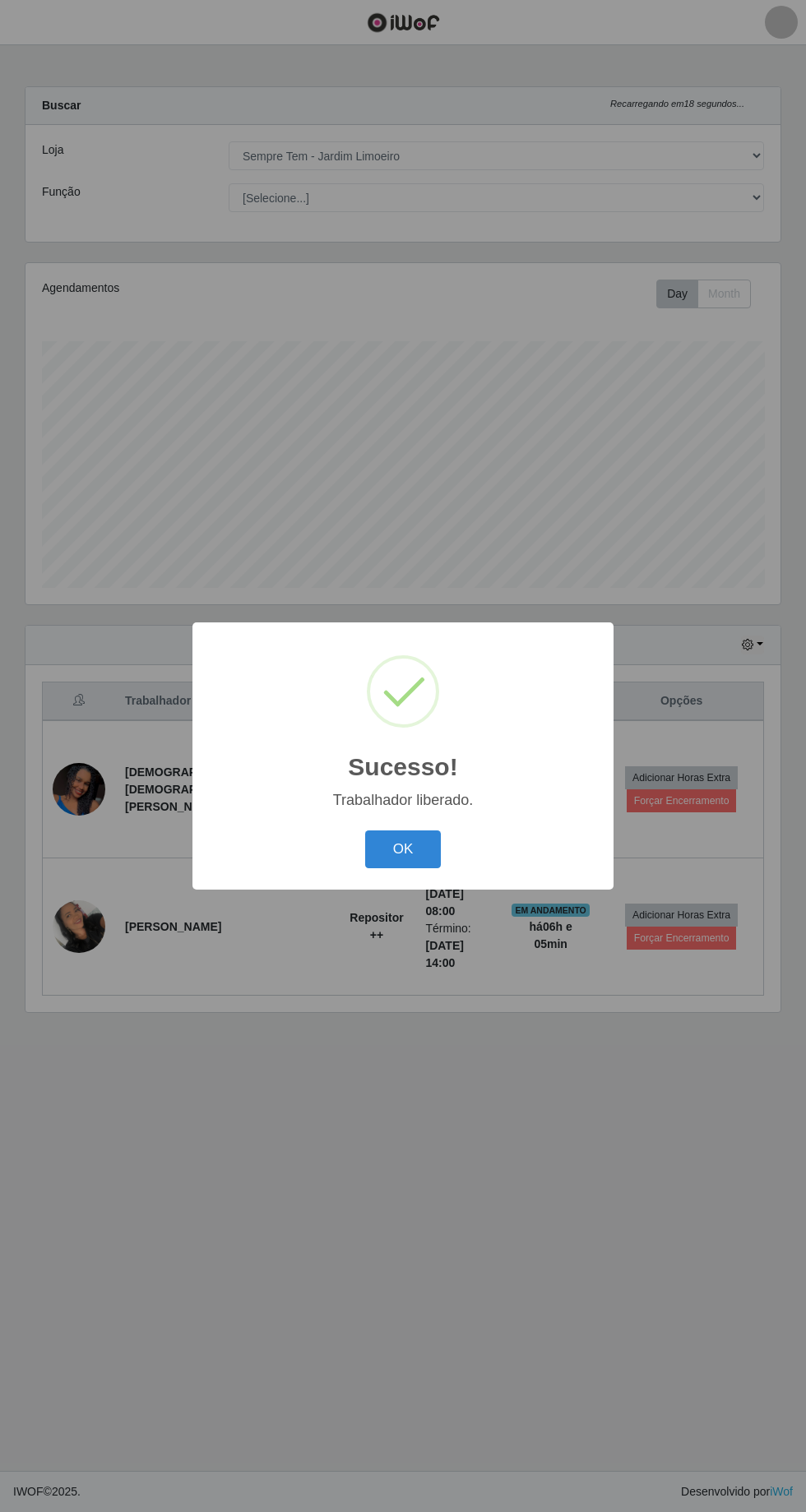
click at [401, 863] on button "OK" at bounding box center [403, 850] width 76 height 39
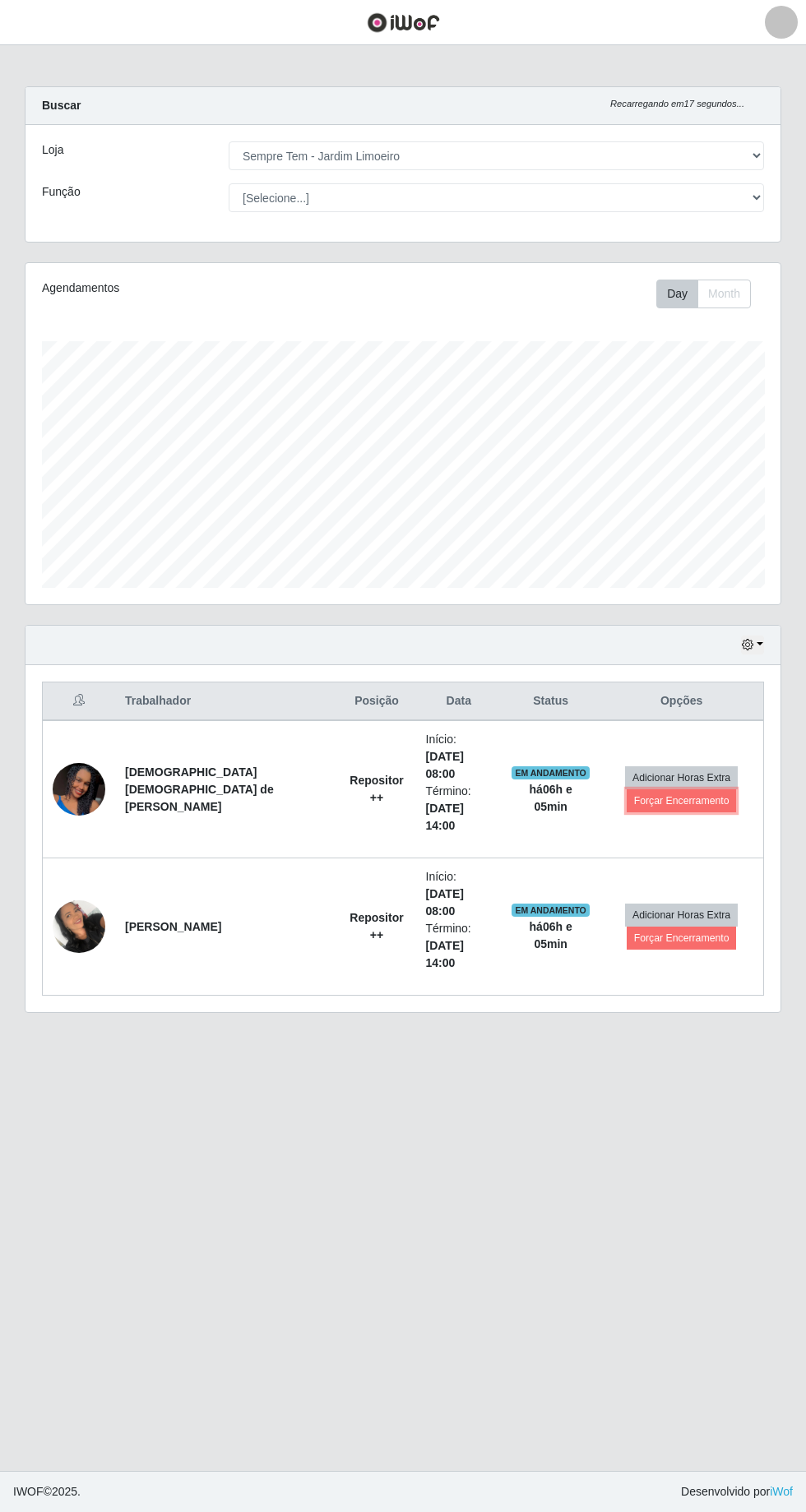
click at [665, 790] on button "Forçar Encerramento" at bounding box center [682, 801] width 110 height 23
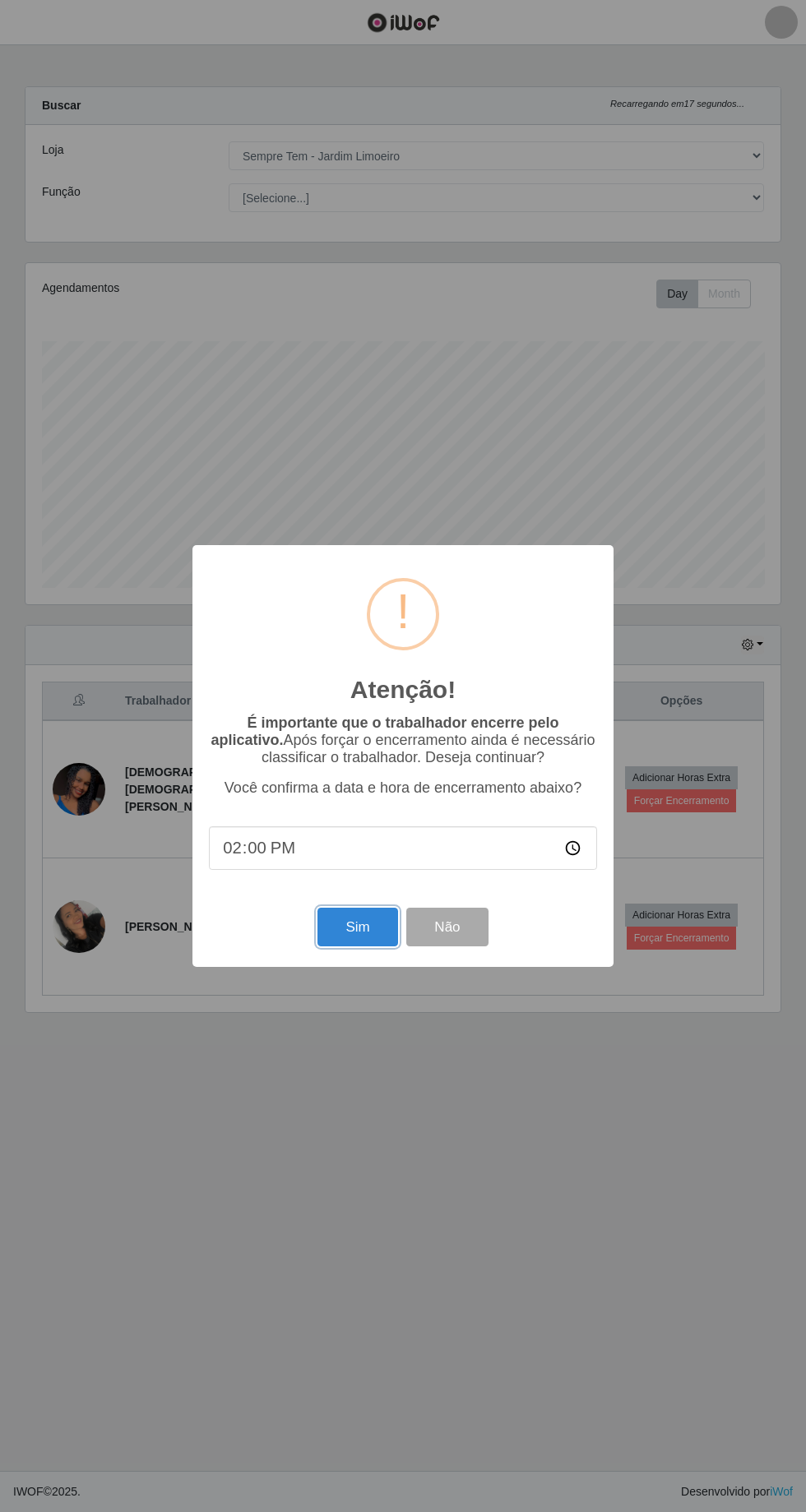
click at [358, 938] on button "Sim" at bounding box center [358, 927] width 80 height 39
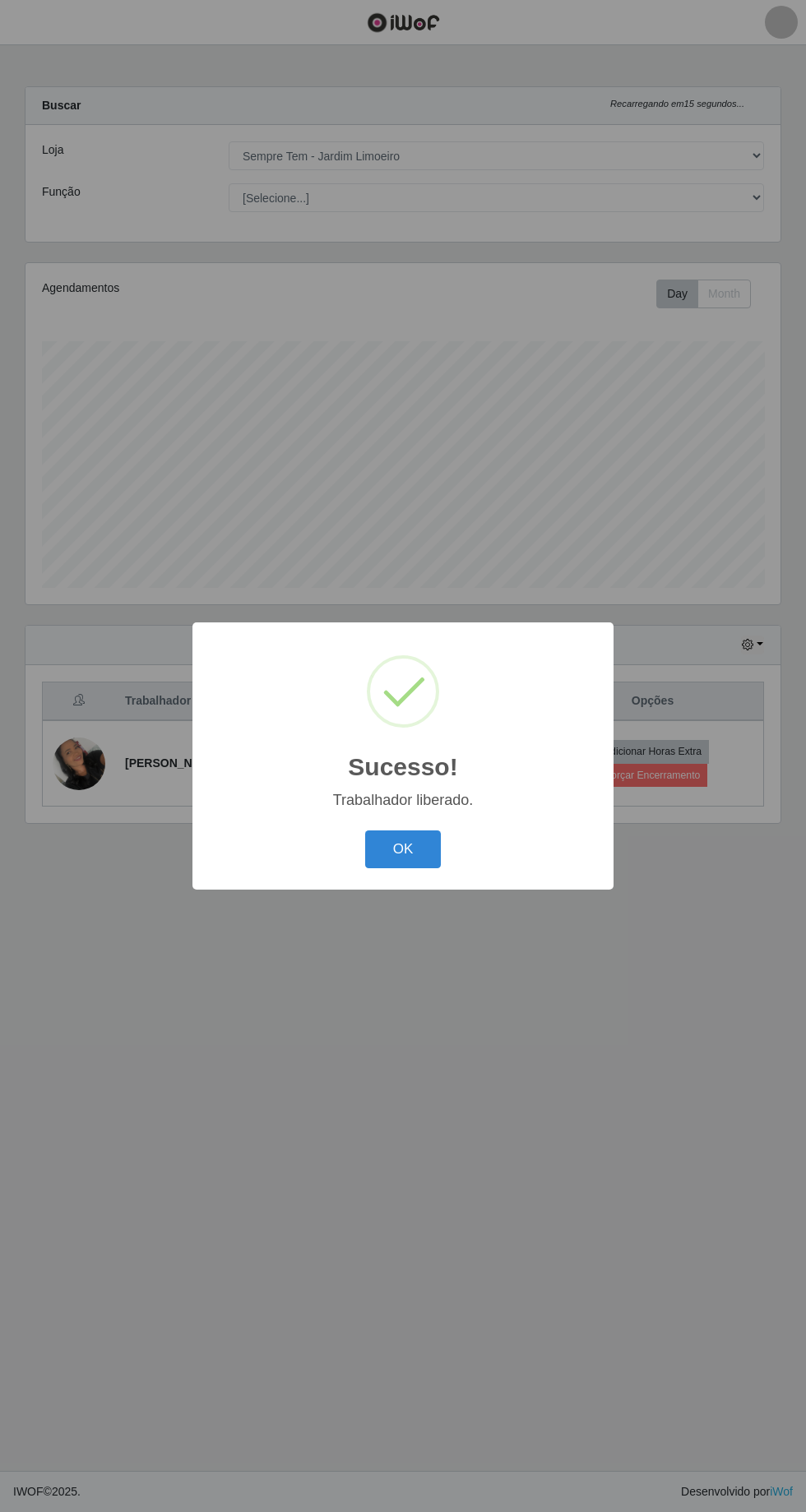
click at [421, 859] on button "OK" at bounding box center [403, 850] width 76 height 39
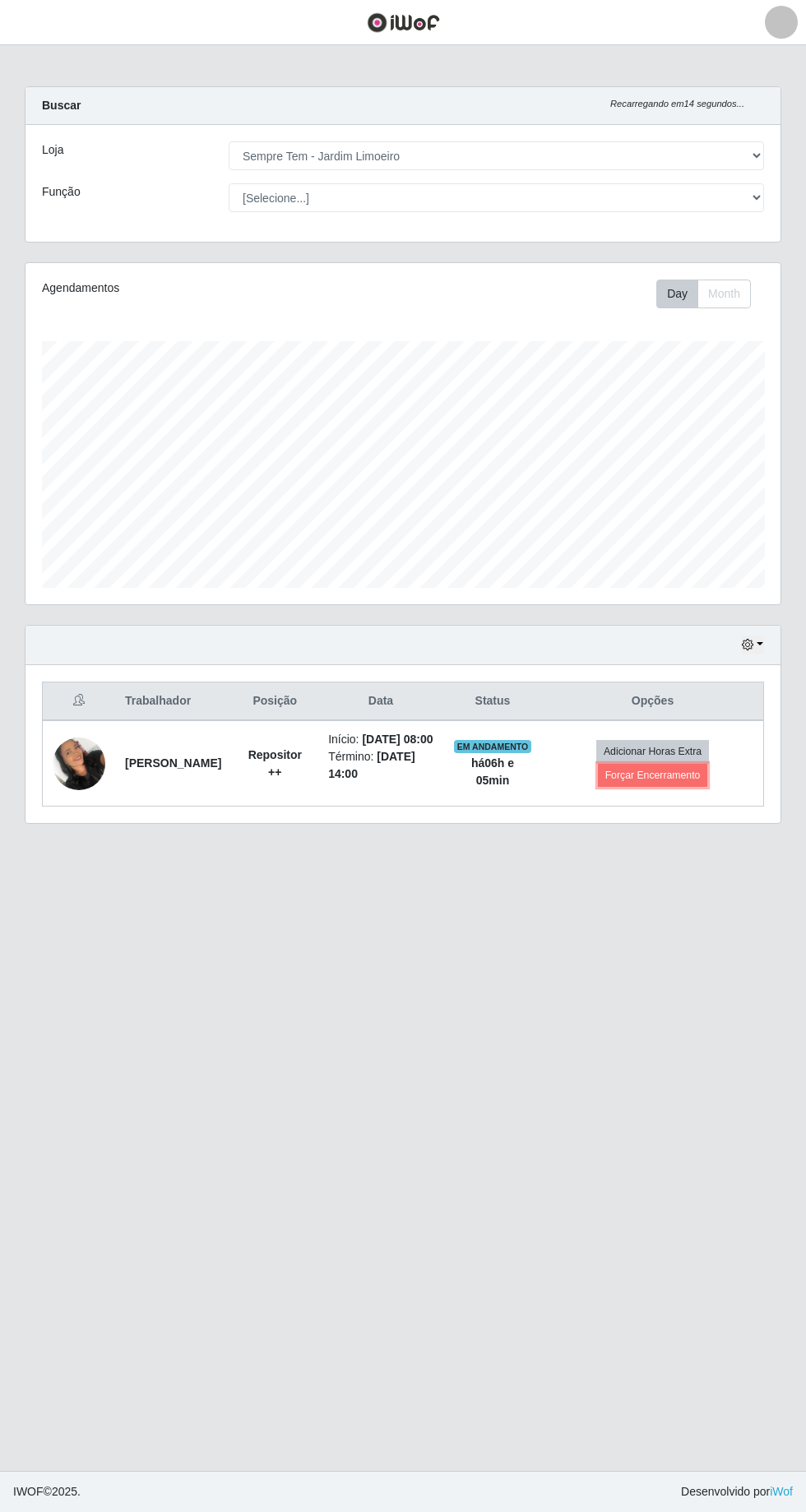
click at [682, 764] on button "Forçar Encerramento" at bounding box center [653, 775] width 110 height 23
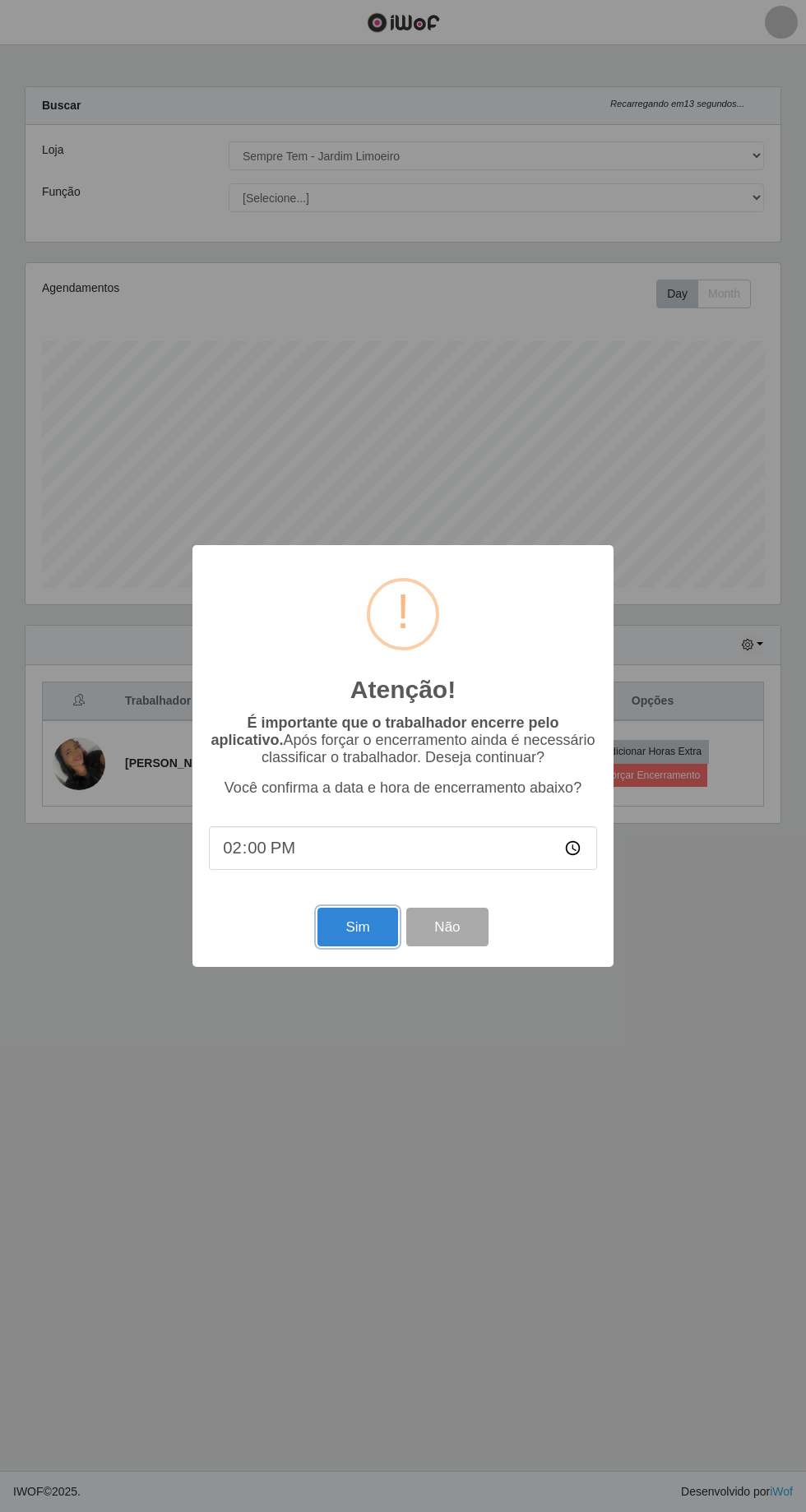
click at [341, 909] on button "Sim" at bounding box center [358, 927] width 80 height 39
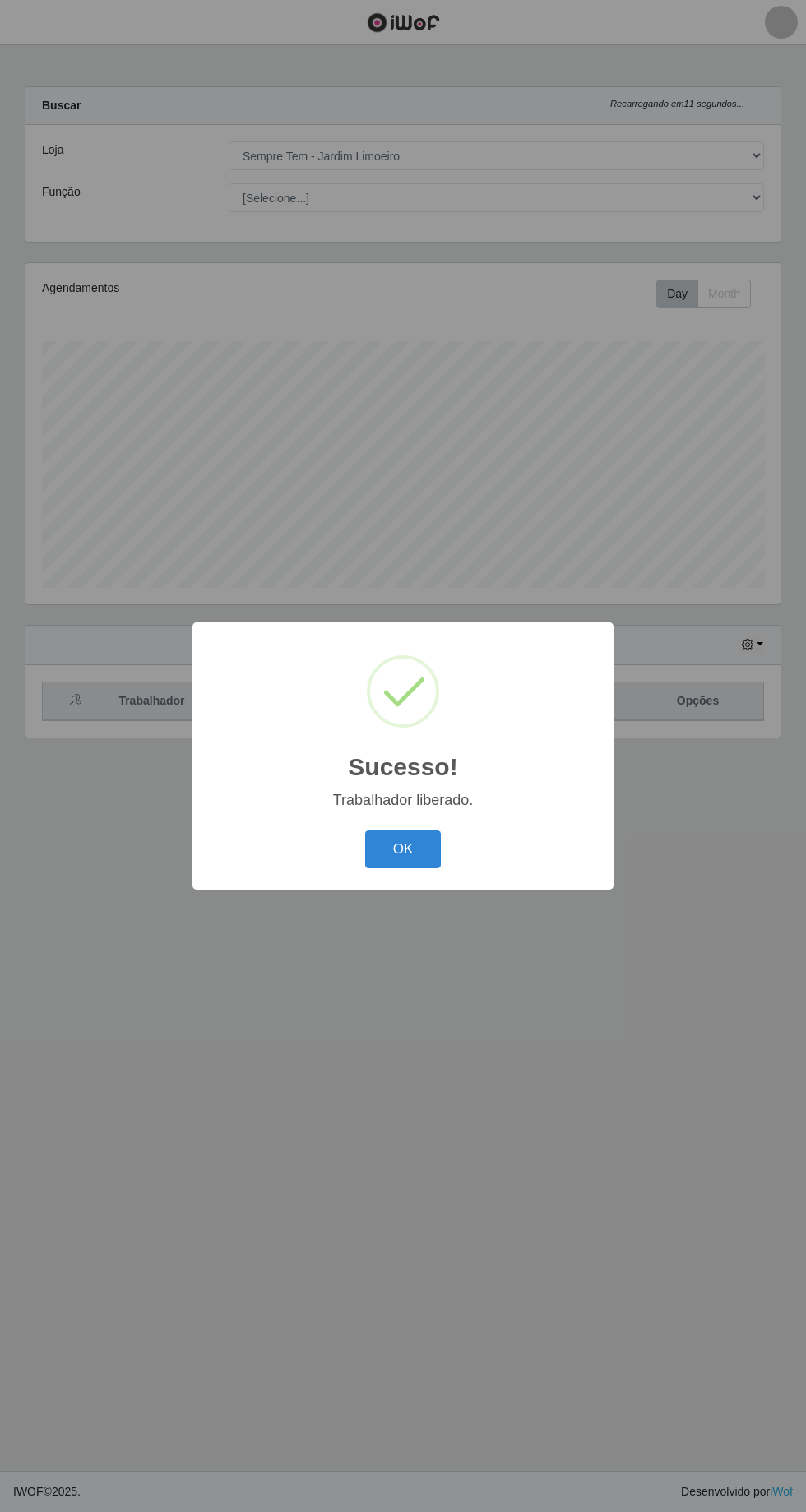
click at [397, 862] on button "OK" at bounding box center [403, 850] width 76 height 39
